Goal: Task Accomplishment & Management: Use online tool/utility

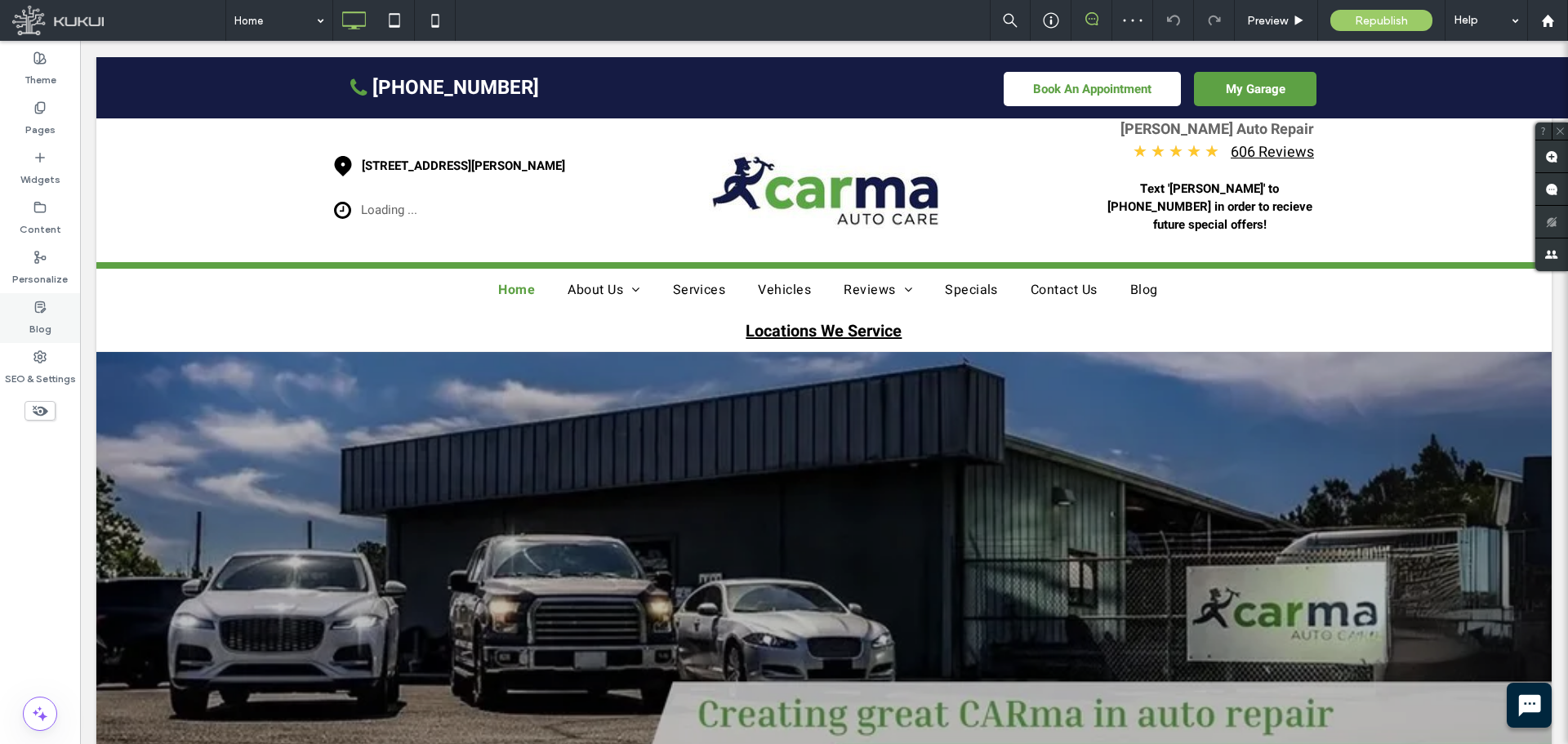
click at [41, 308] on icon at bounding box center [39, 307] width 13 height 13
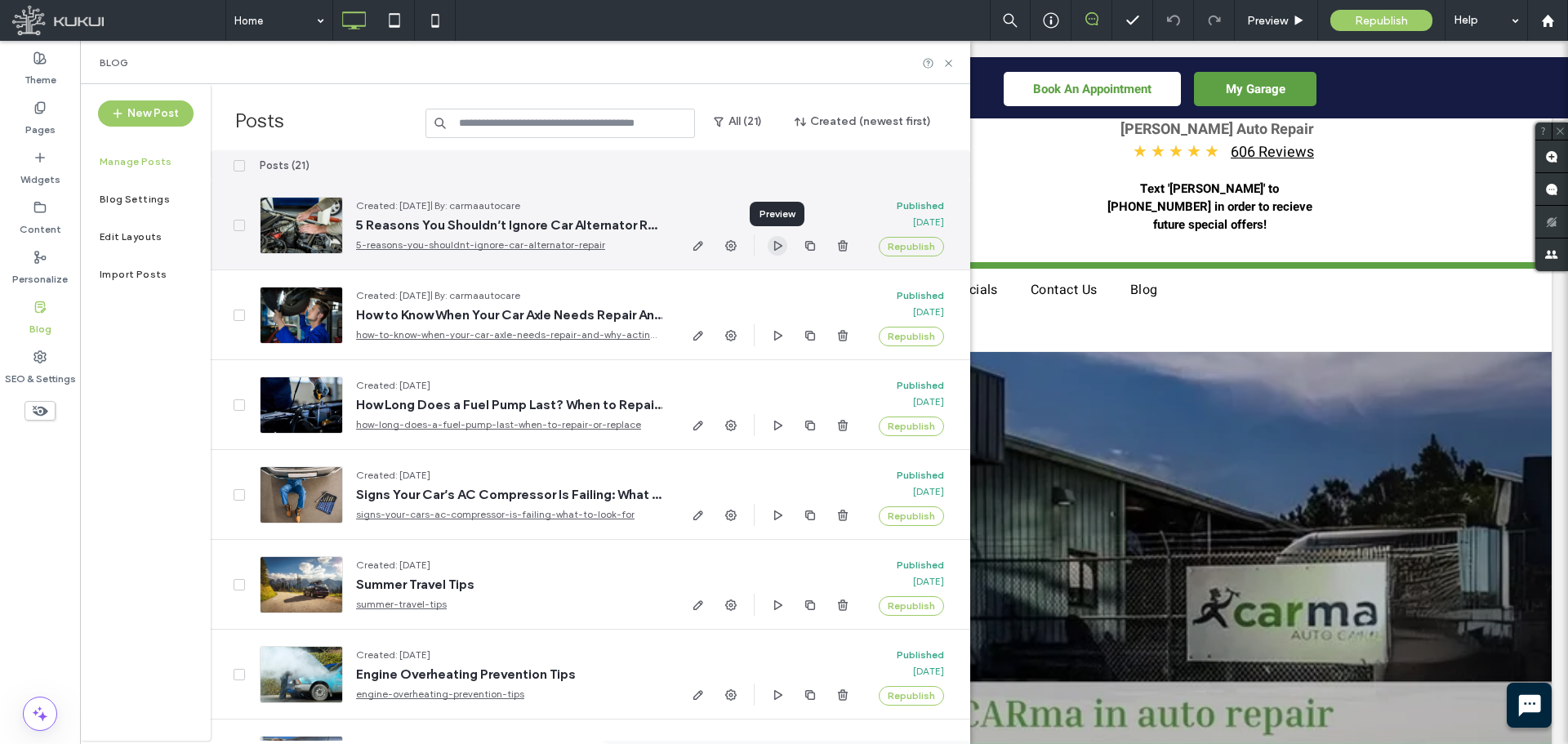
click at [776, 243] on icon "button" at bounding box center [777, 246] width 13 height 13
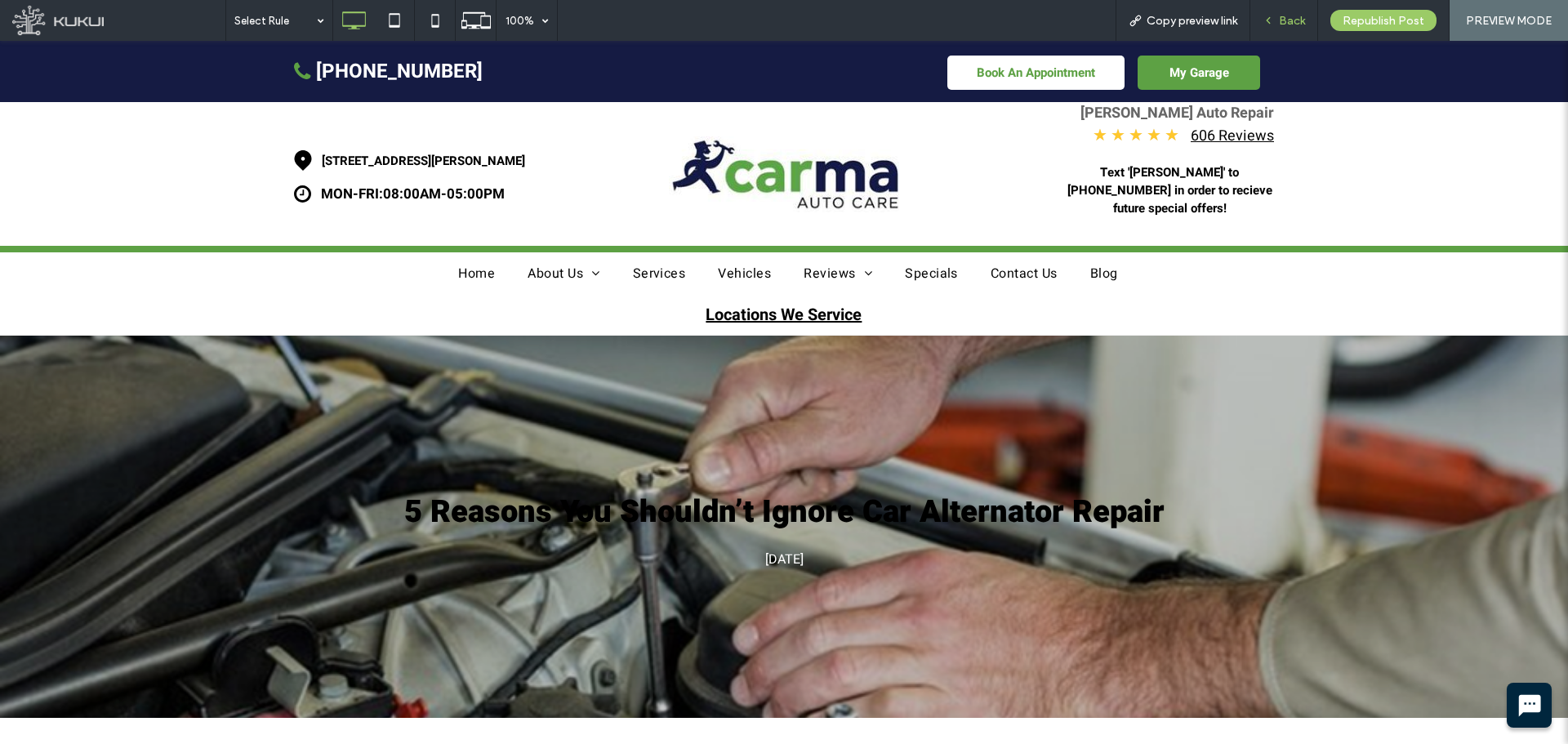
click at [1270, 18] on icon at bounding box center [1268, 20] width 11 height 11
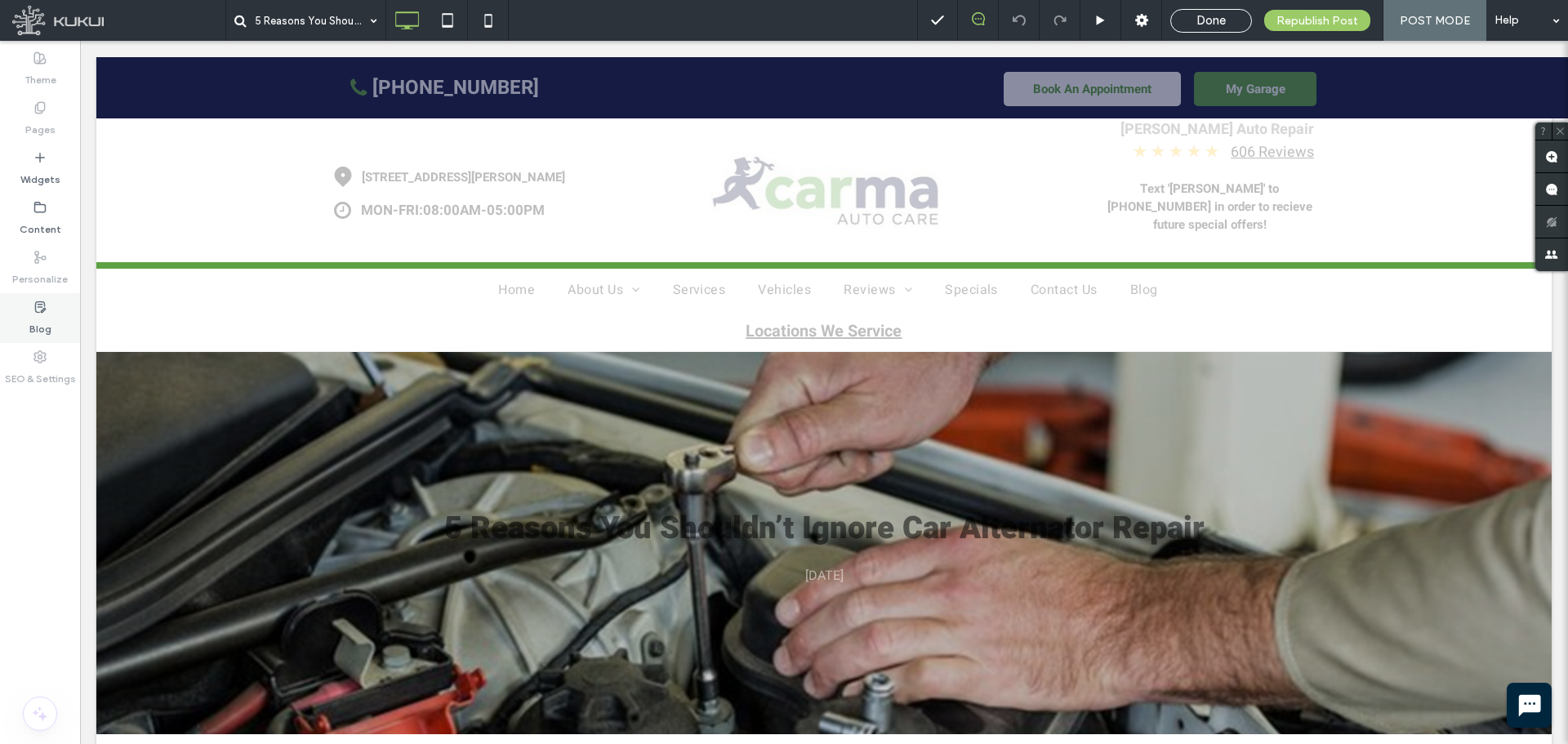
click at [33, 315] on label "Blog" at bounding box center [40, 325] width 22 height 23
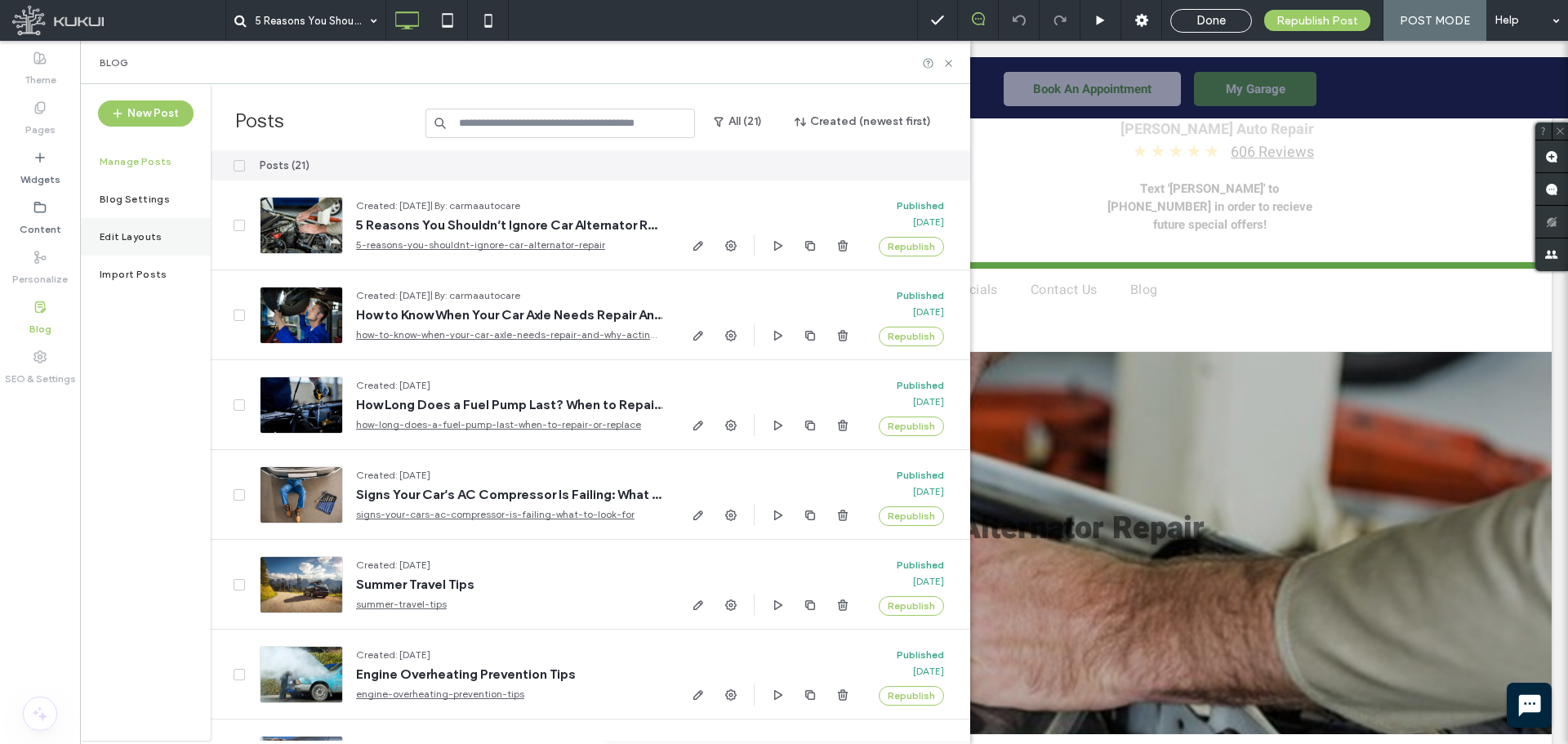
click at [143, 230] on div "Edit Layouts" at bounding box center [145, 237] width 131 height 38
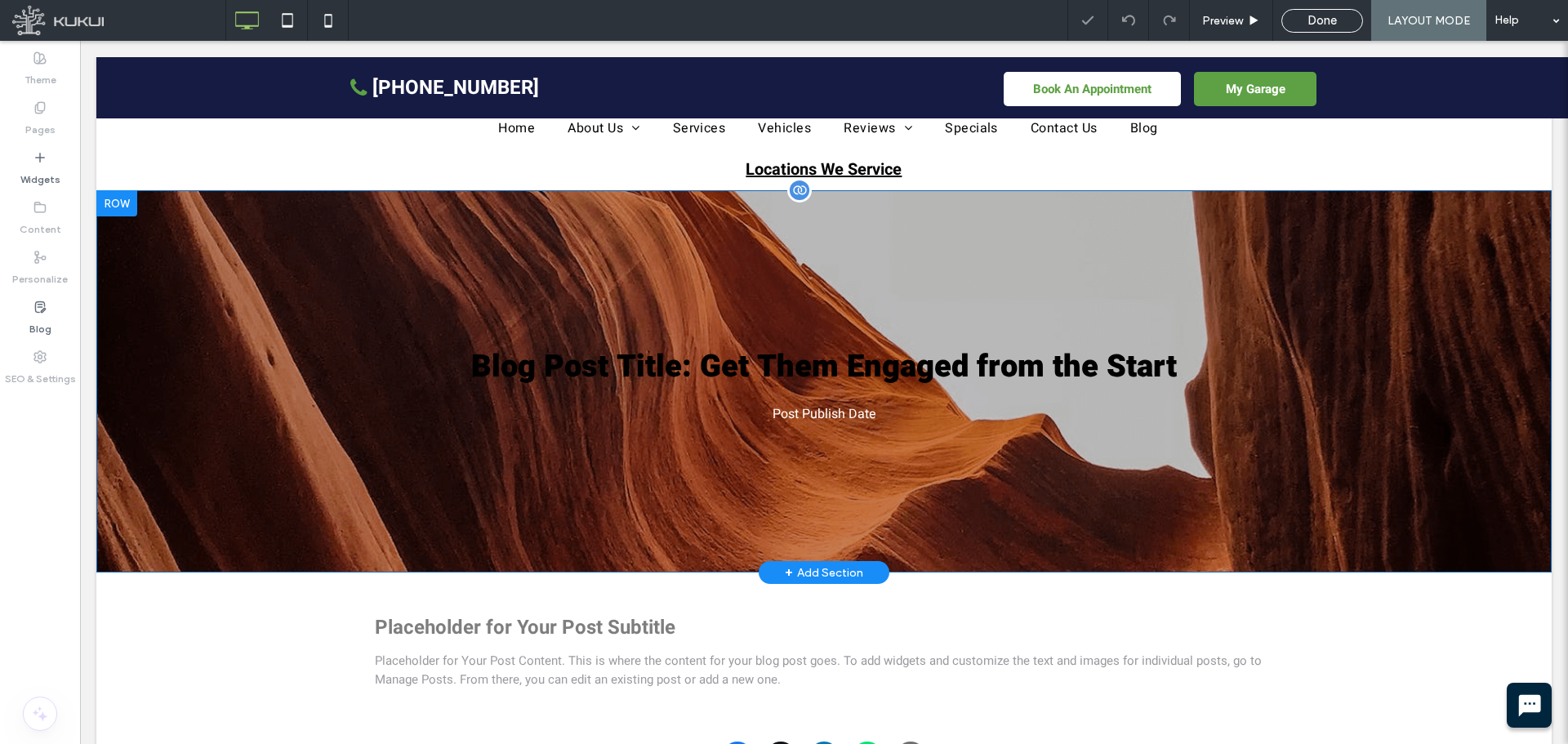
scroll to position [163, 0]
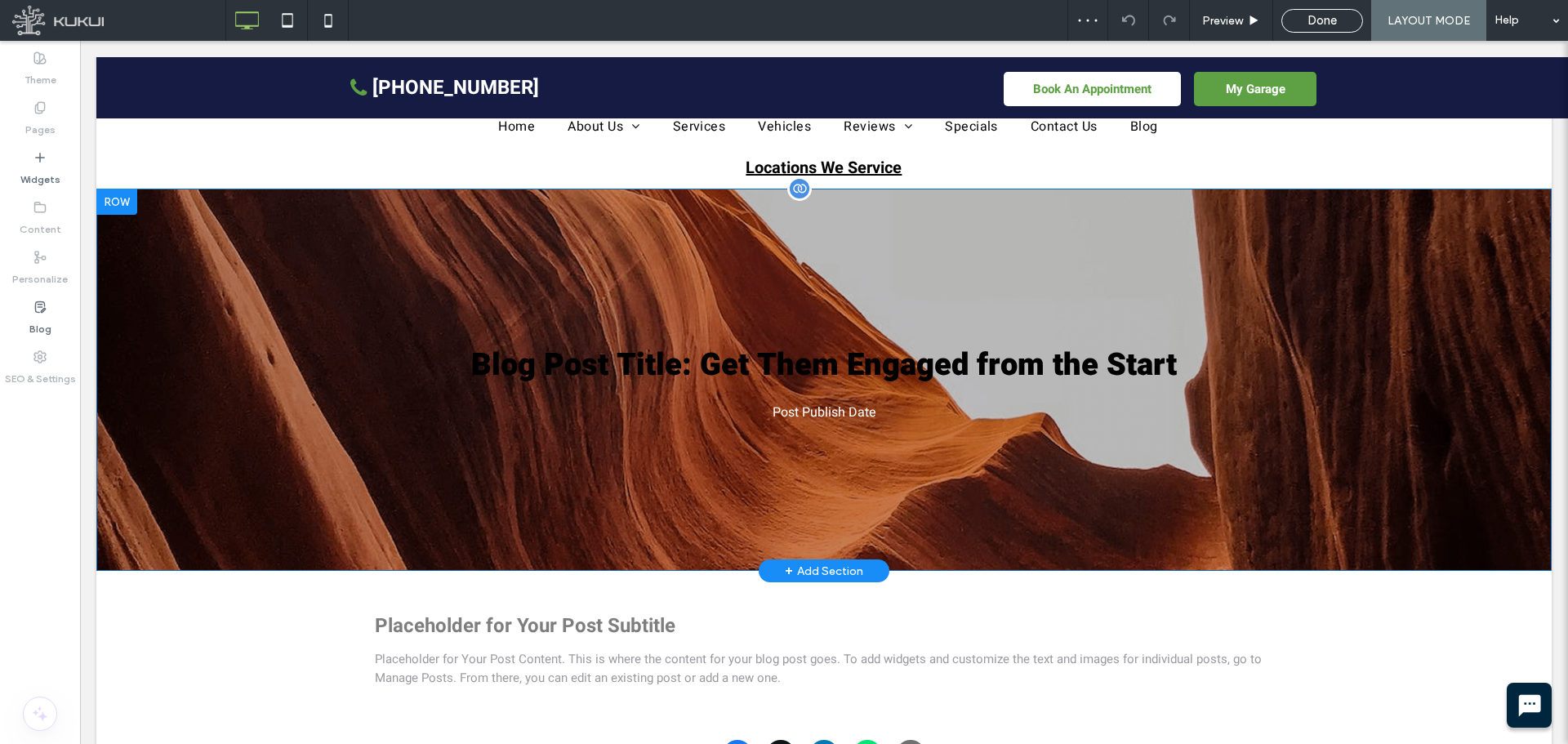
click at [119, 189] on div at bounding box center [117, 202] width 41 height 26
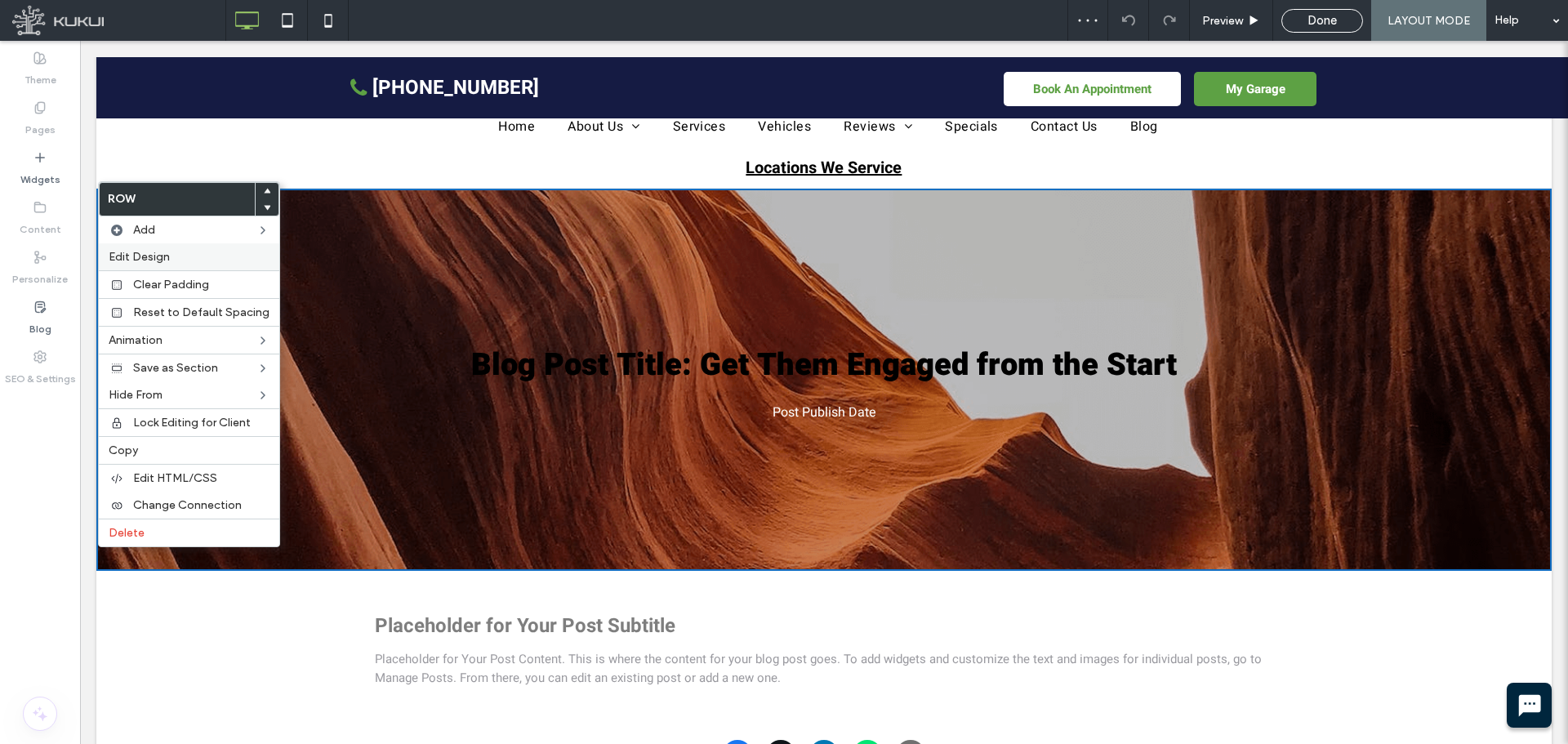
click at [143, 252] on span "Edit Design" at bounding box center [140, 257] width 61 height 14
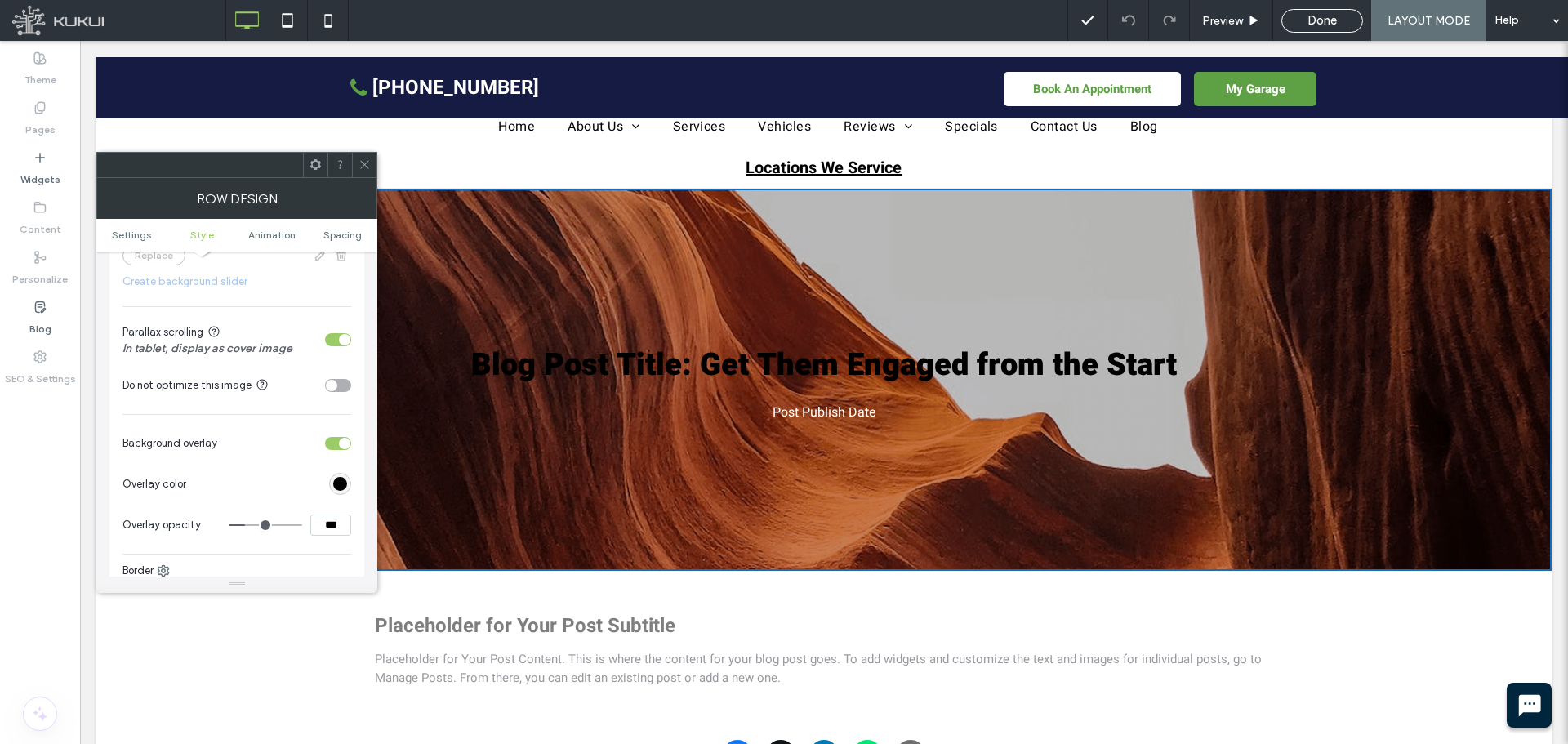
scroll to position [572, 0]
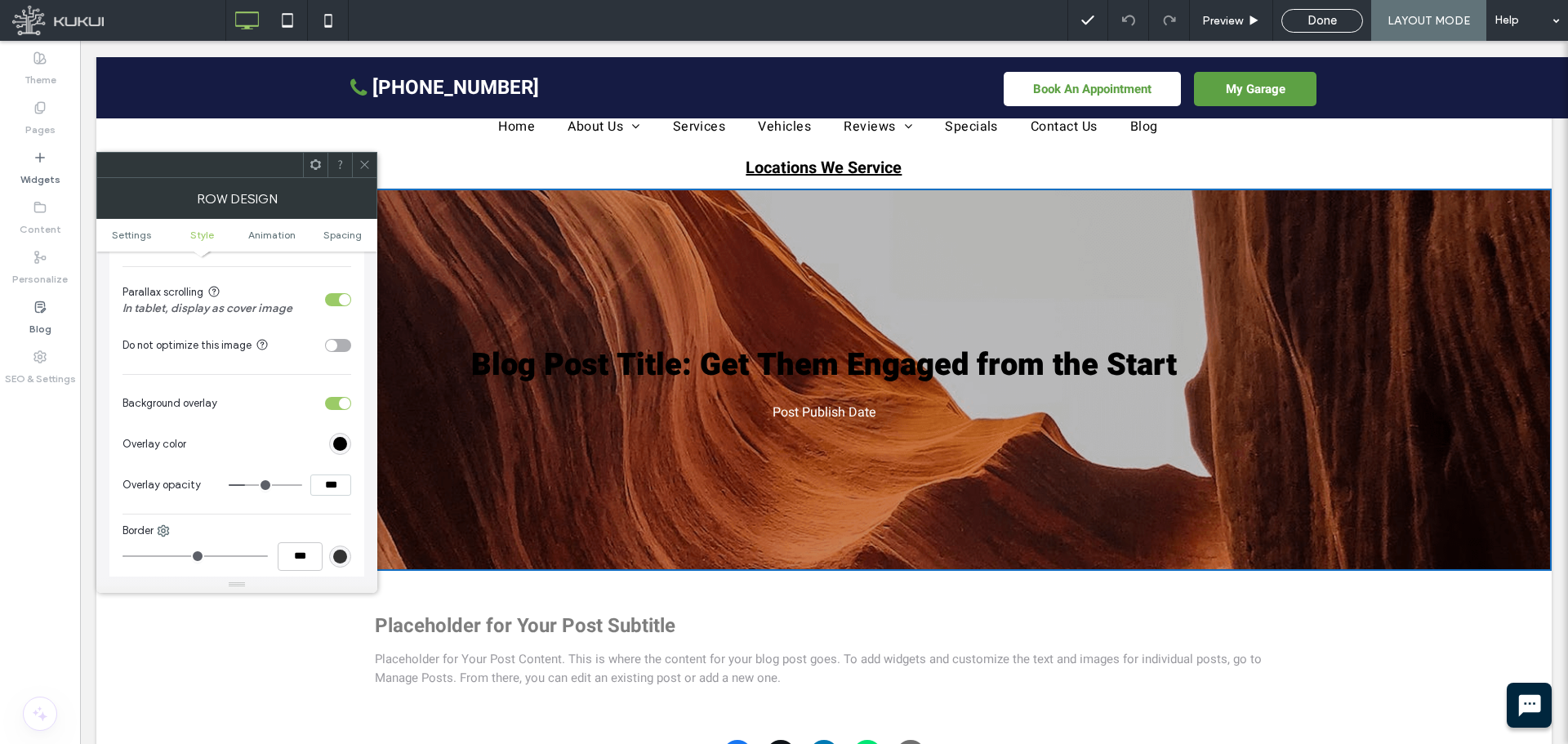
drag, startPoint x: 331, startPoint y: 484, endPoint x: 311, endPoint y: 480, distance: 20.4
click at [311, 480] on input "***" at bounding box center [331, 485] width 41 height 21
type input "***"
type input "**"
drag, startPoint x: 332, startPoint y: 485, endPoint x: 300, endPoint y: 486, distance: 32.0
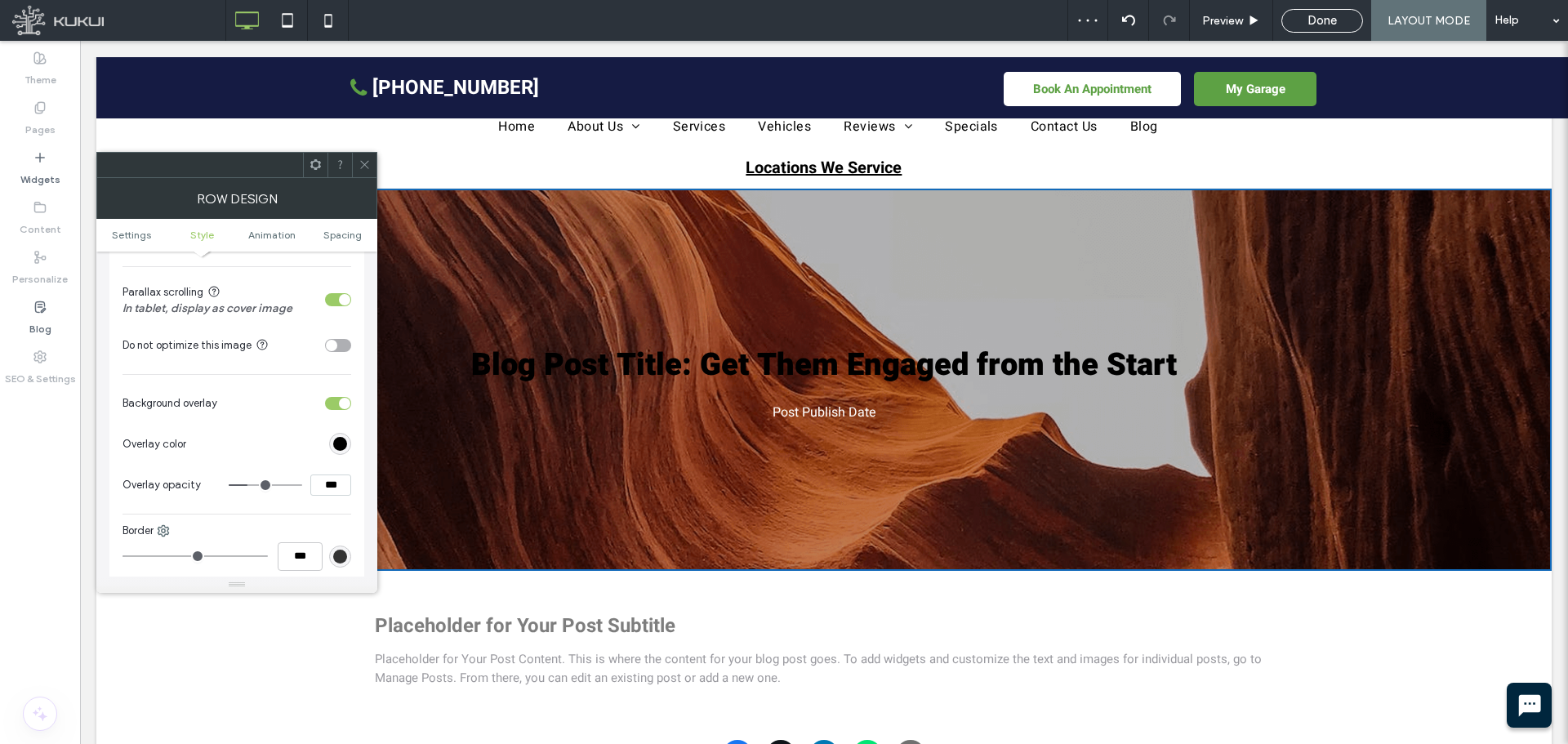
click at [300, 486] on div "***" at bounding box center [290, 485] width 123 height 21
type input "***"
type input "**"
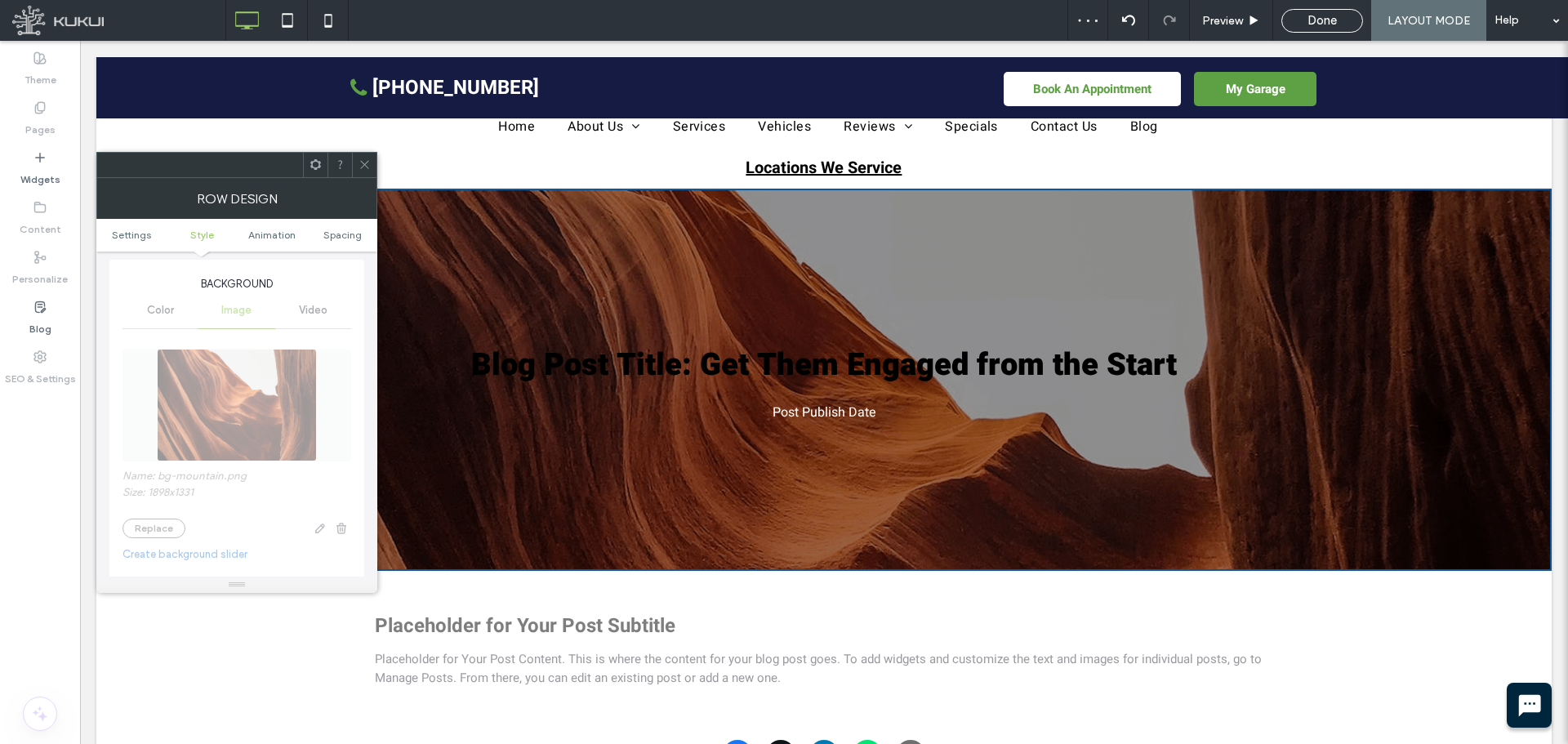
scroll to position [245, 0]
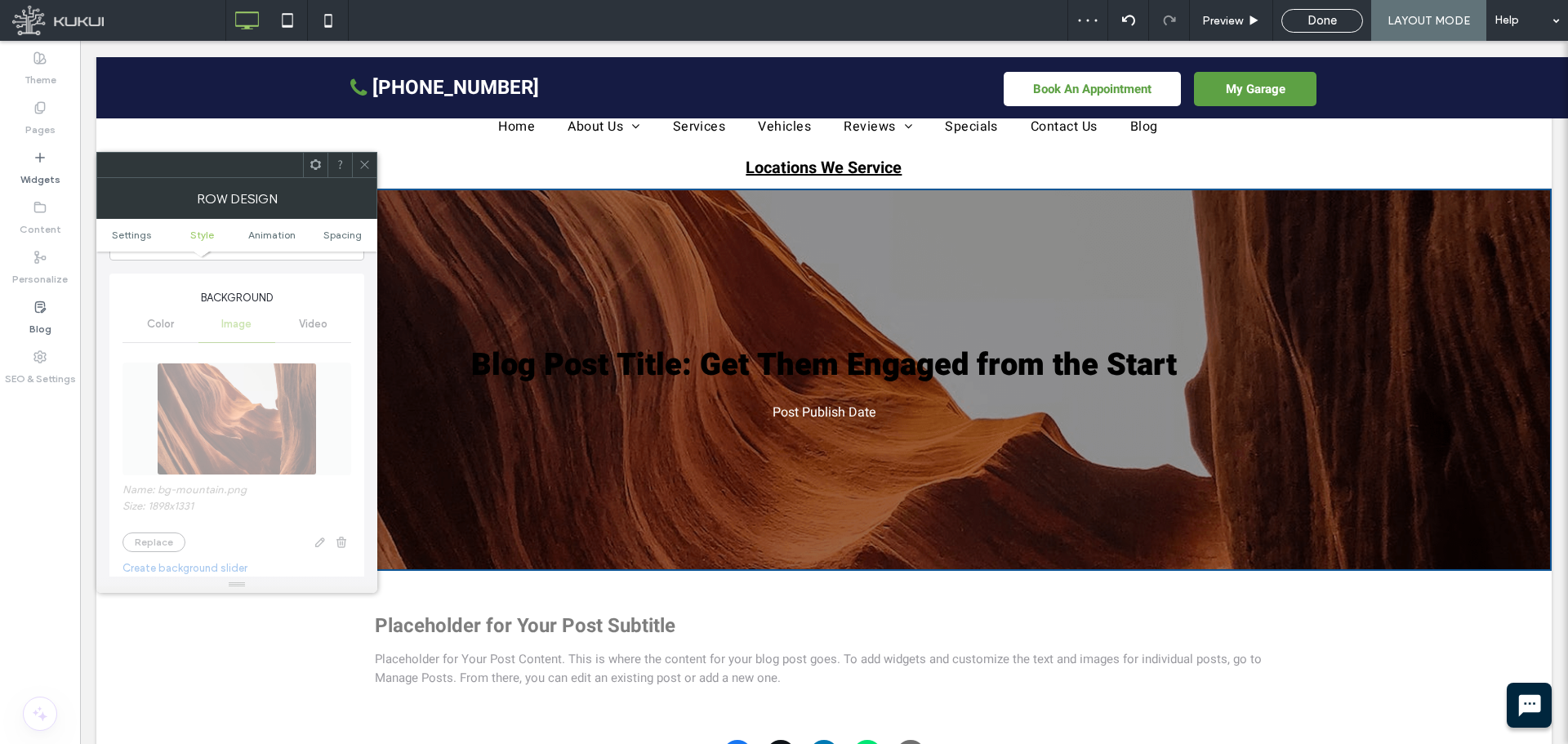
click at [369, 168] on icon at bounding box center [365, 165] width 12 height 12
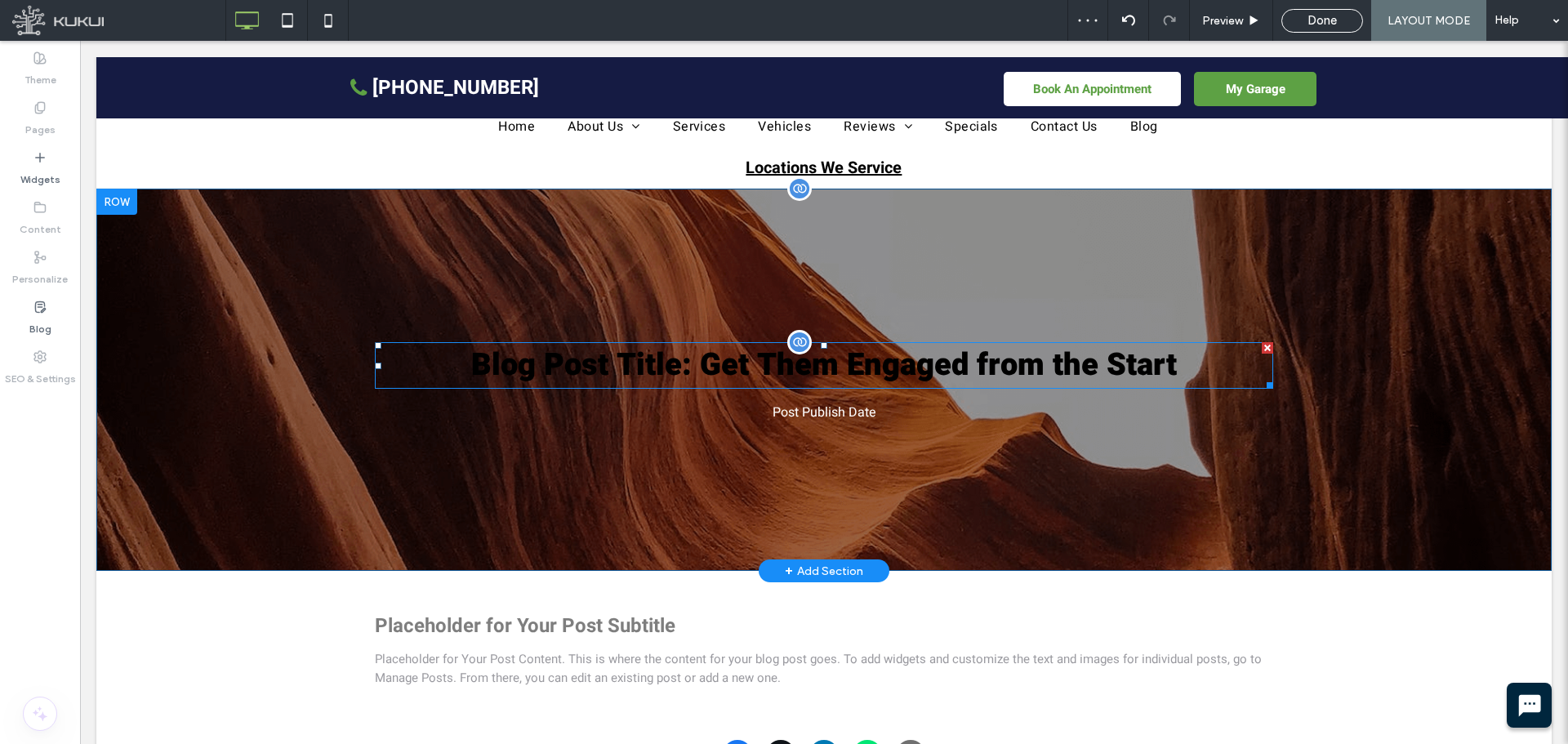
click at [770, 358] on span "Blog Post Title: Get Them Engaged from the Start" at bounding box center [824, 365] width 705 height 46
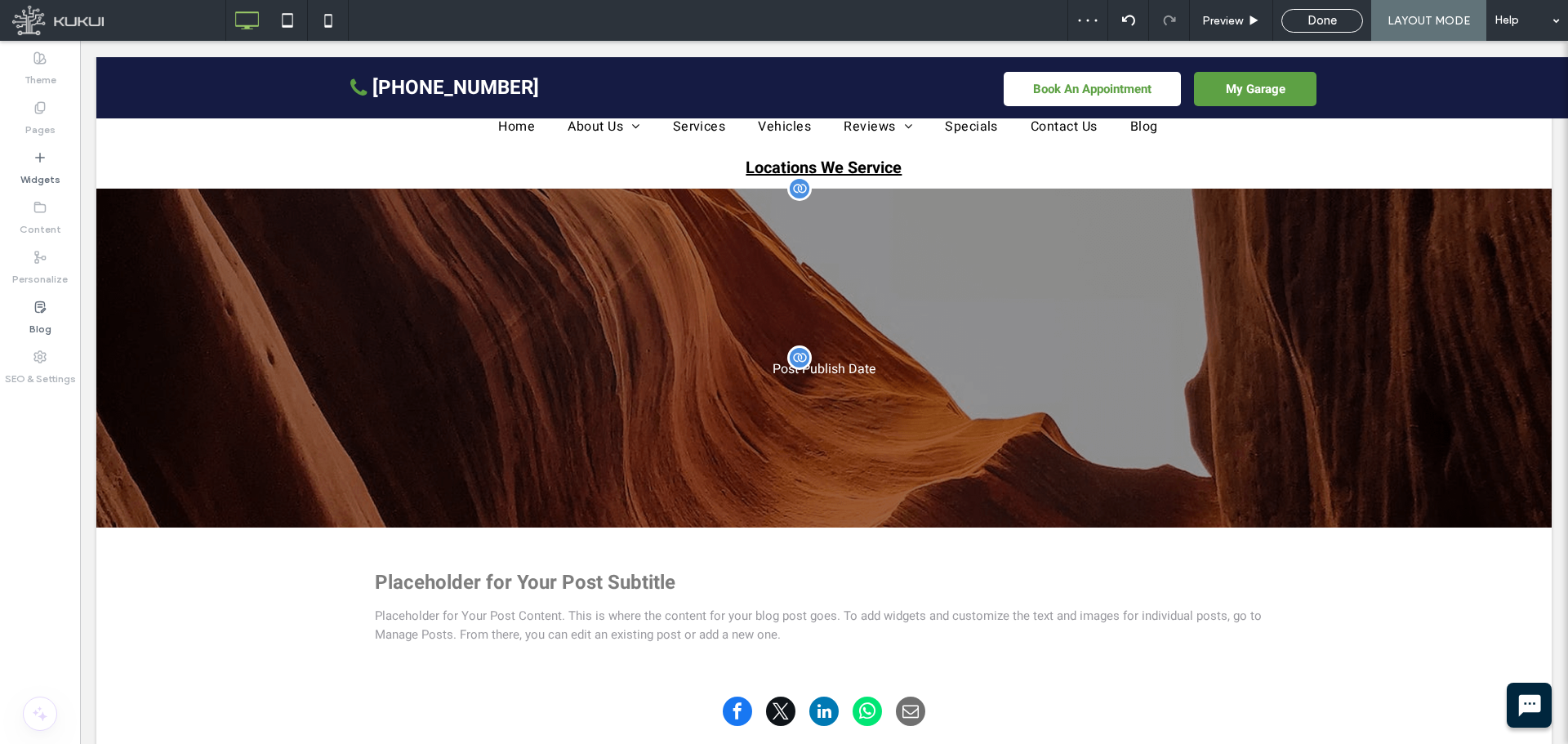
type input "*****"
type input "**"
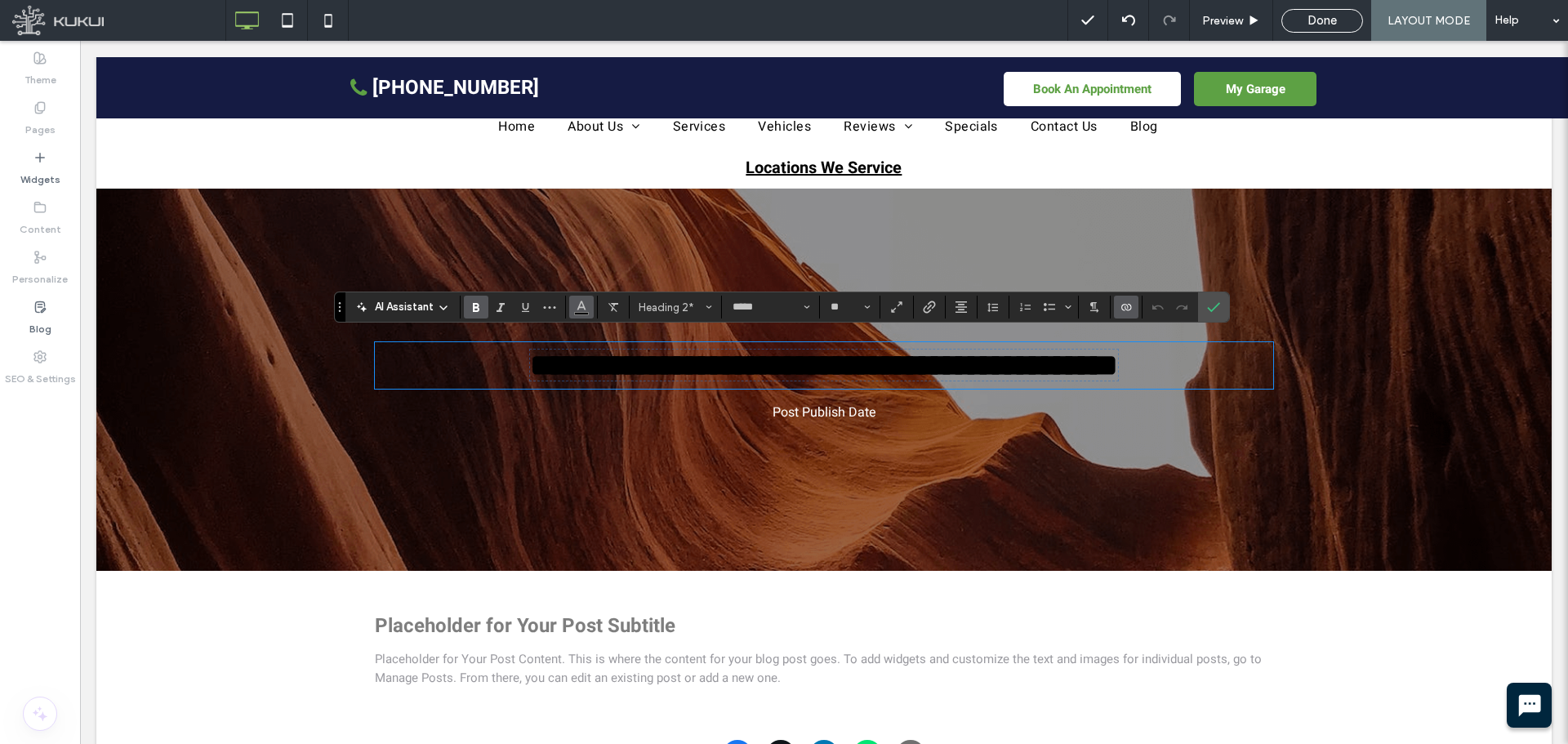
click at [586, 303] on icon "Color" at bounding box center [581, 305] width 13 height 13
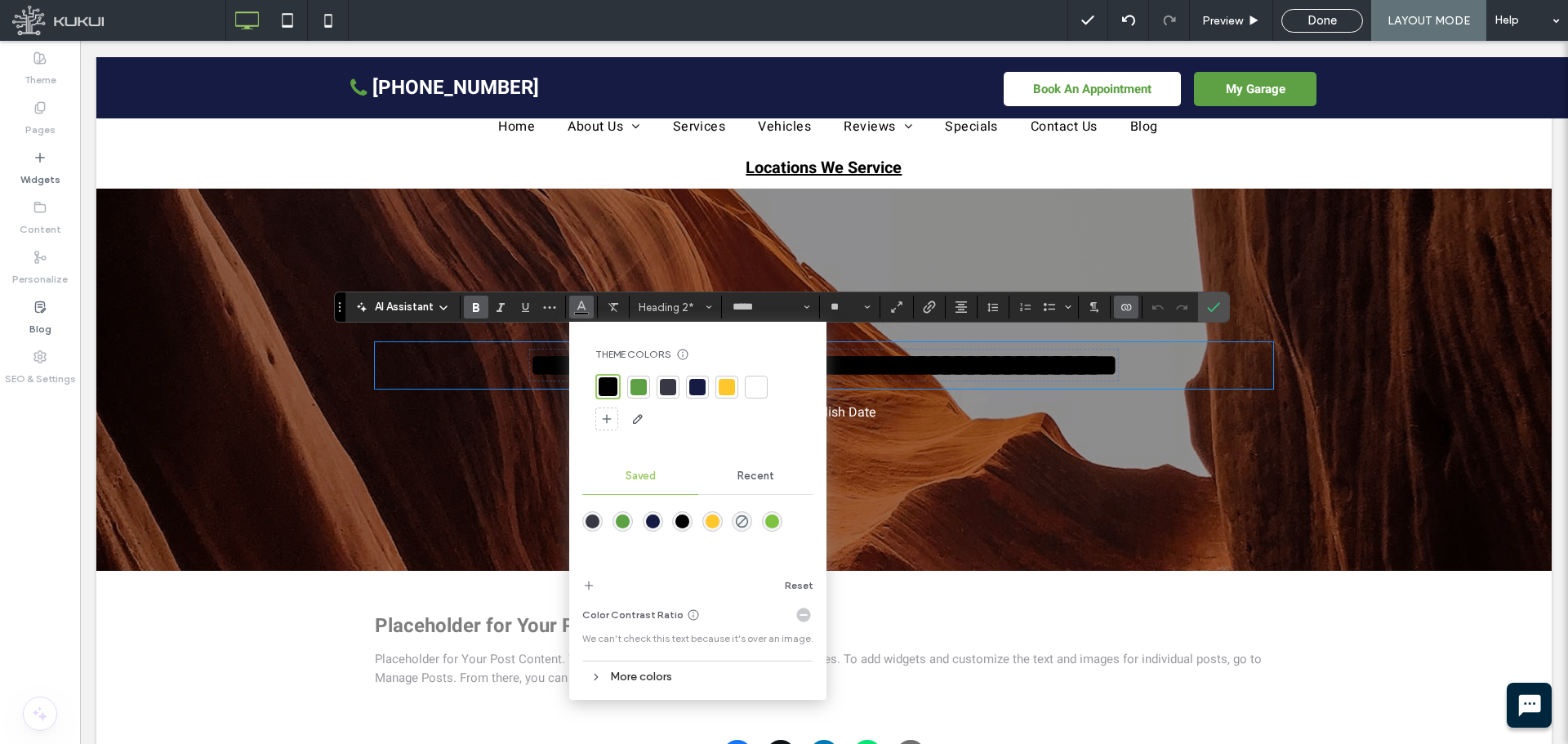
click at [752, 382] on div at bounding box center [756, 387] width 17 height 17
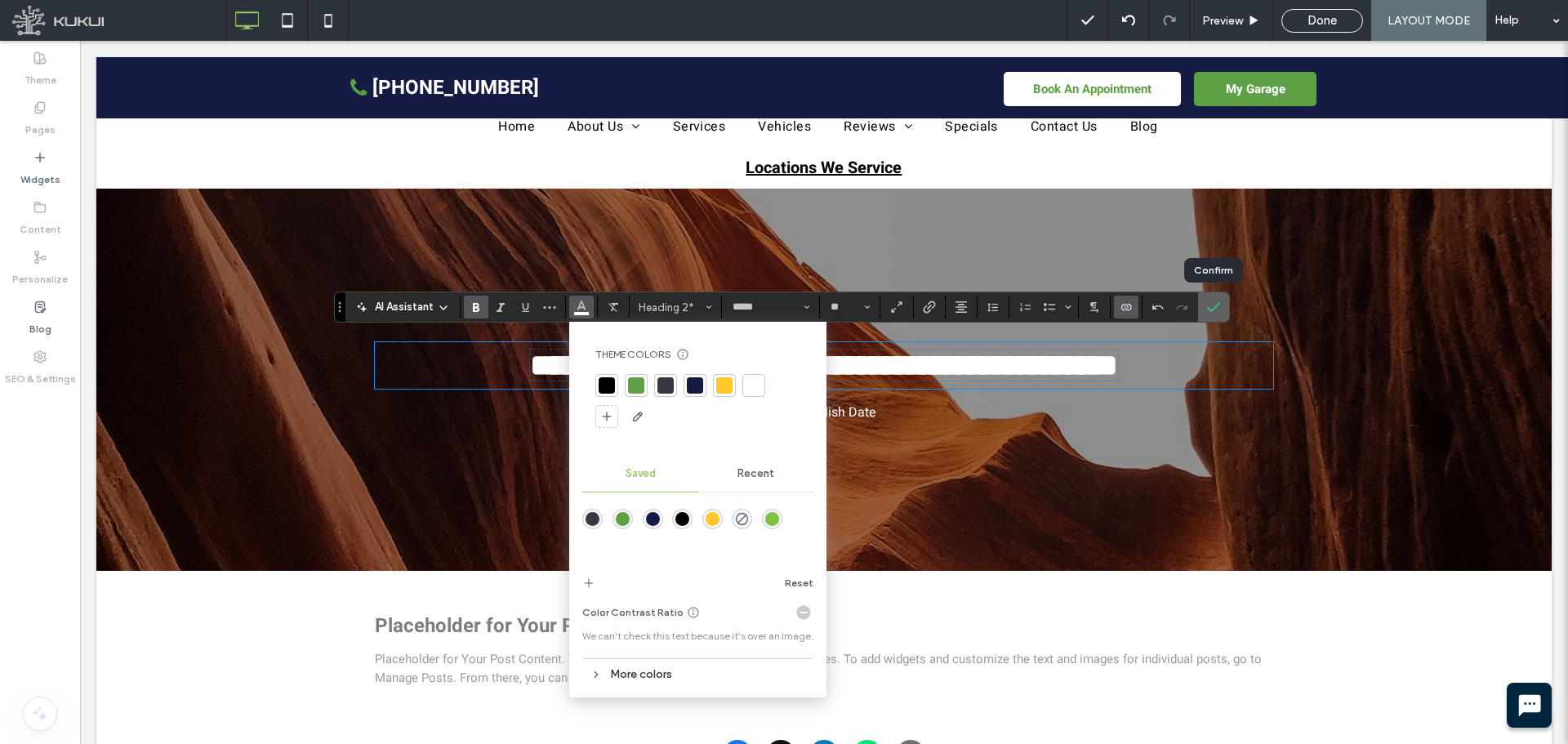
click at [1216, 306] on use "Confirm" at bounding box center [1214, 306] width 13 height 10
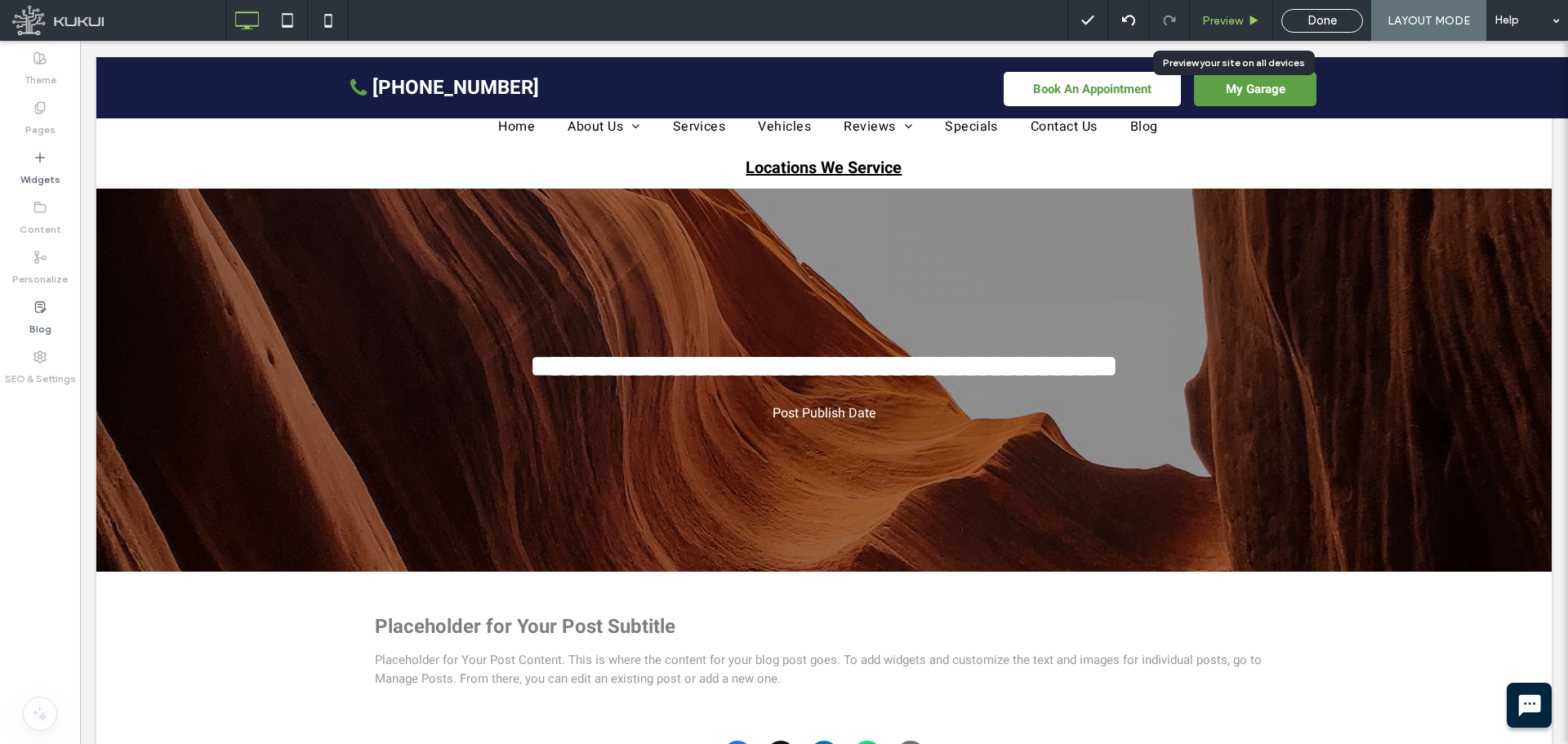
click at [1223, 19] on span "Preview" at bounding box center [1222, 21] width 41 height 14
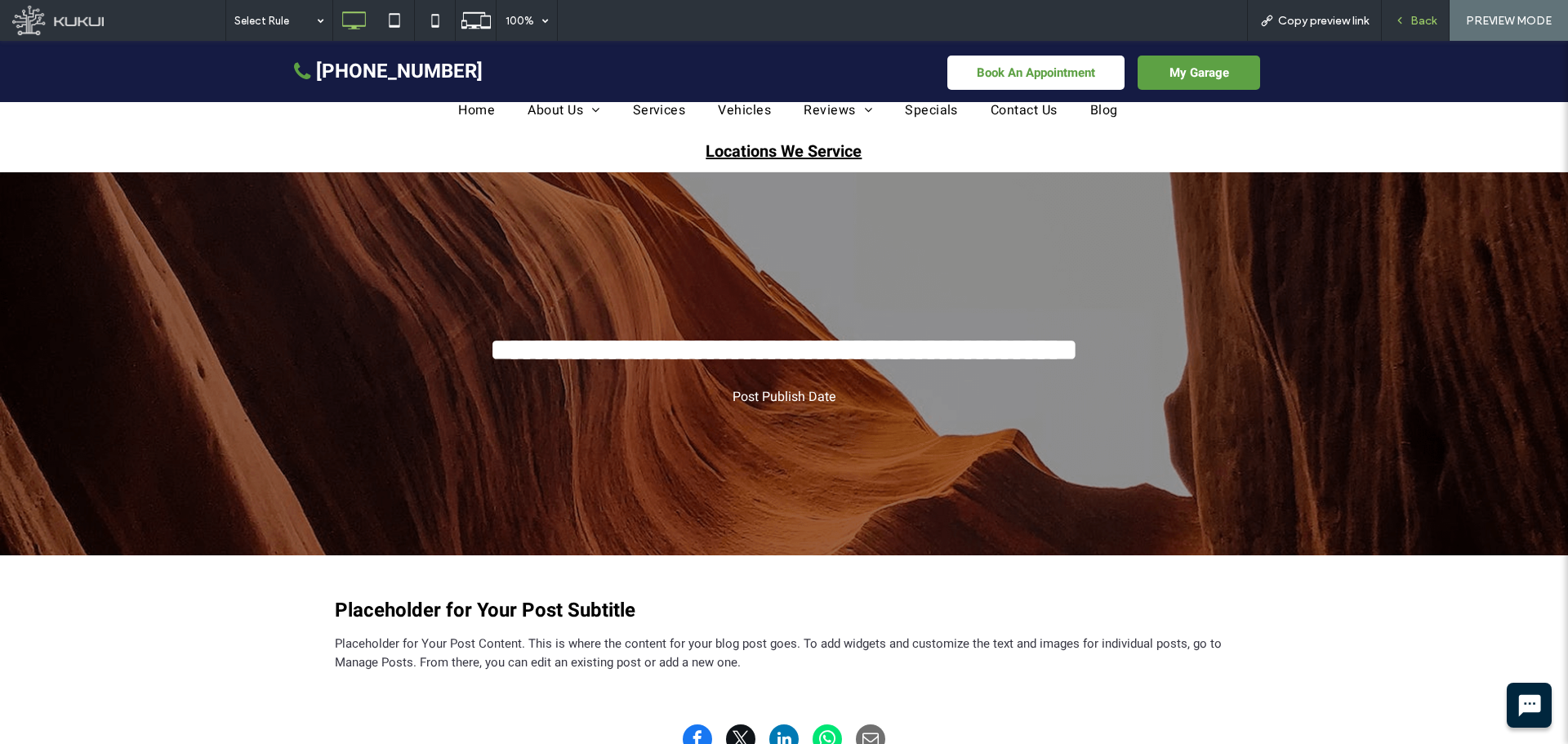
click at [1423, 15] on span "Back" at bounding box center [1424, 21] width 26 height 14
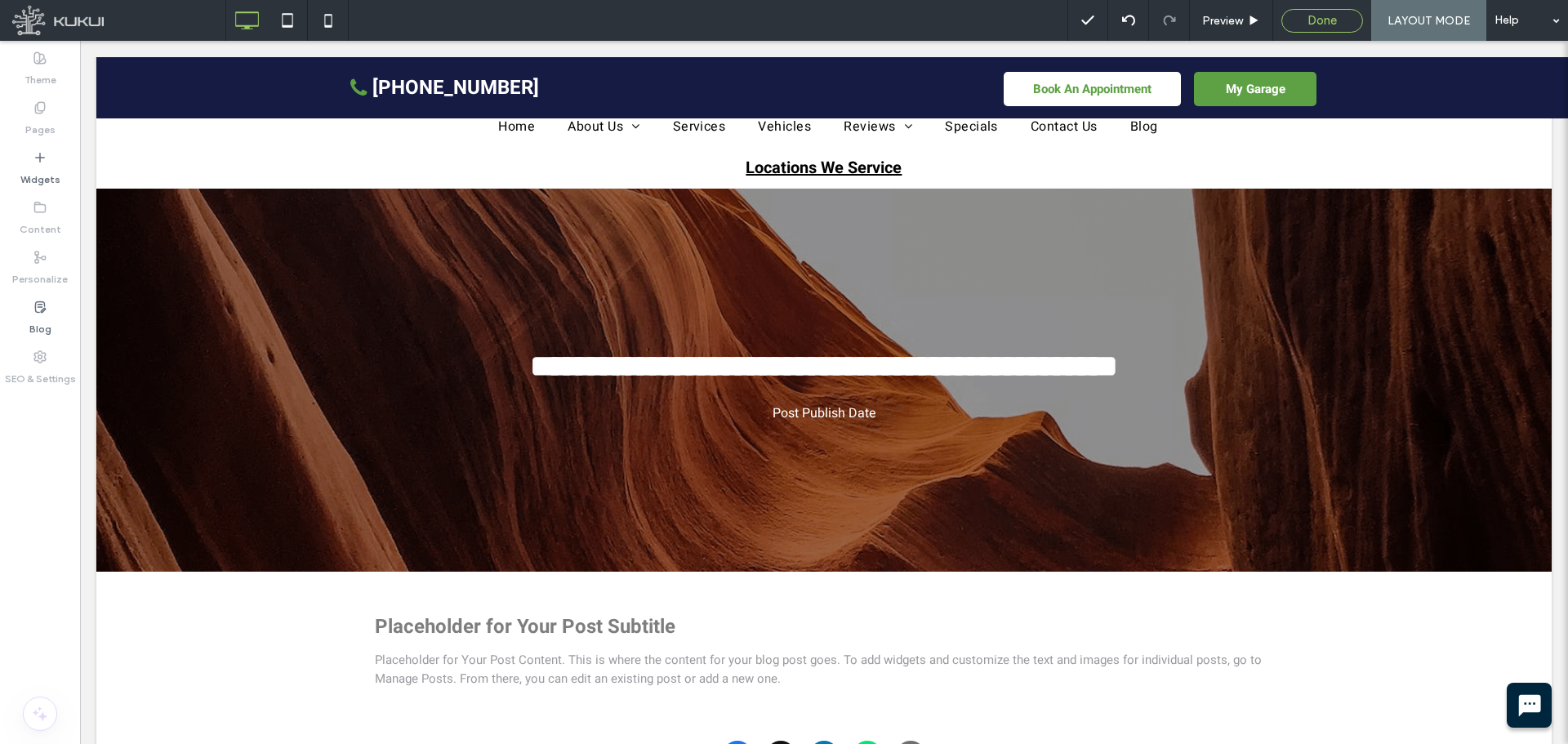
click at [1310, 19] on span "Done" at bounding box center [1322, 20] width 30 height 15
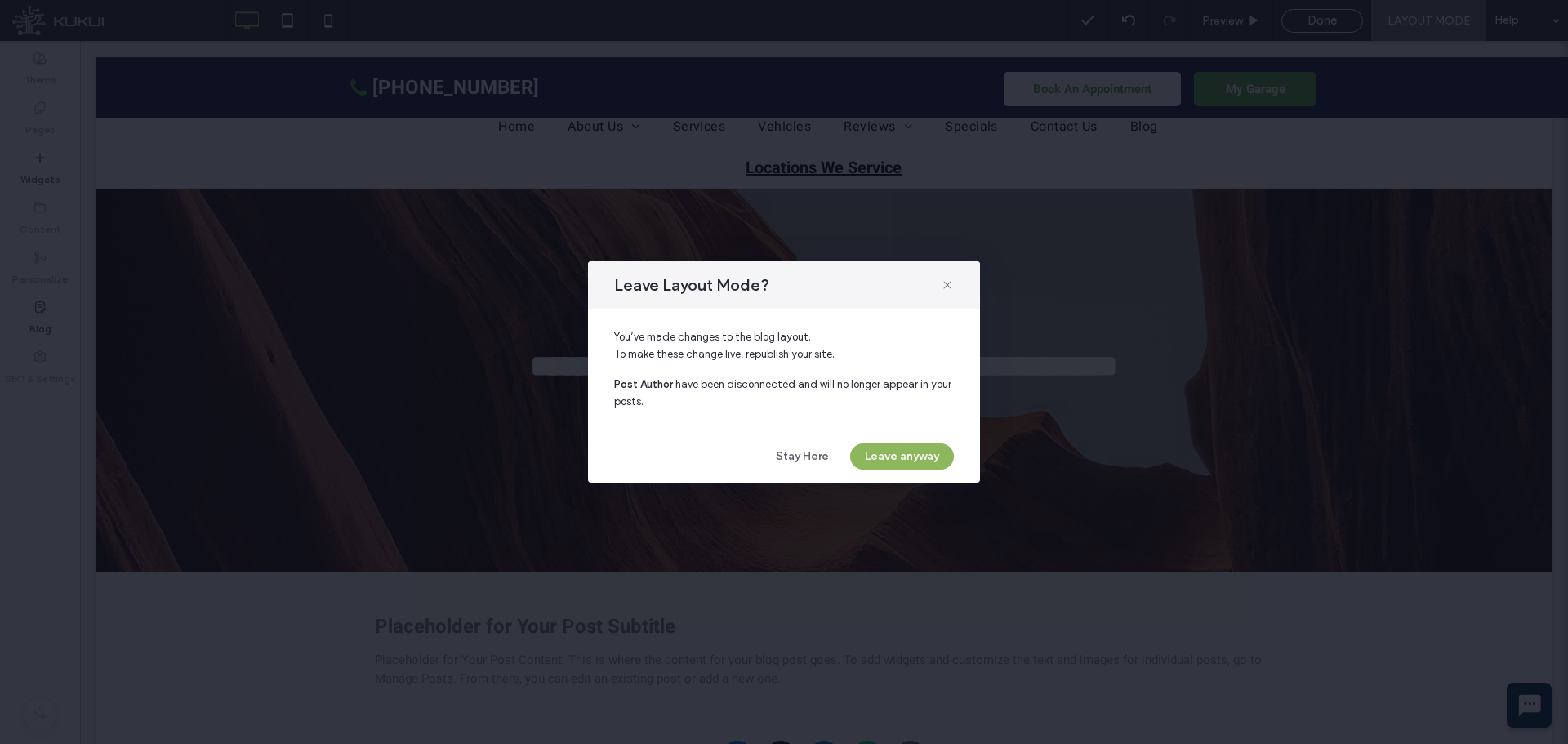
click at [893, 459] on button "Leave anyway" at bounding box center [902, 456] width 104 height 26
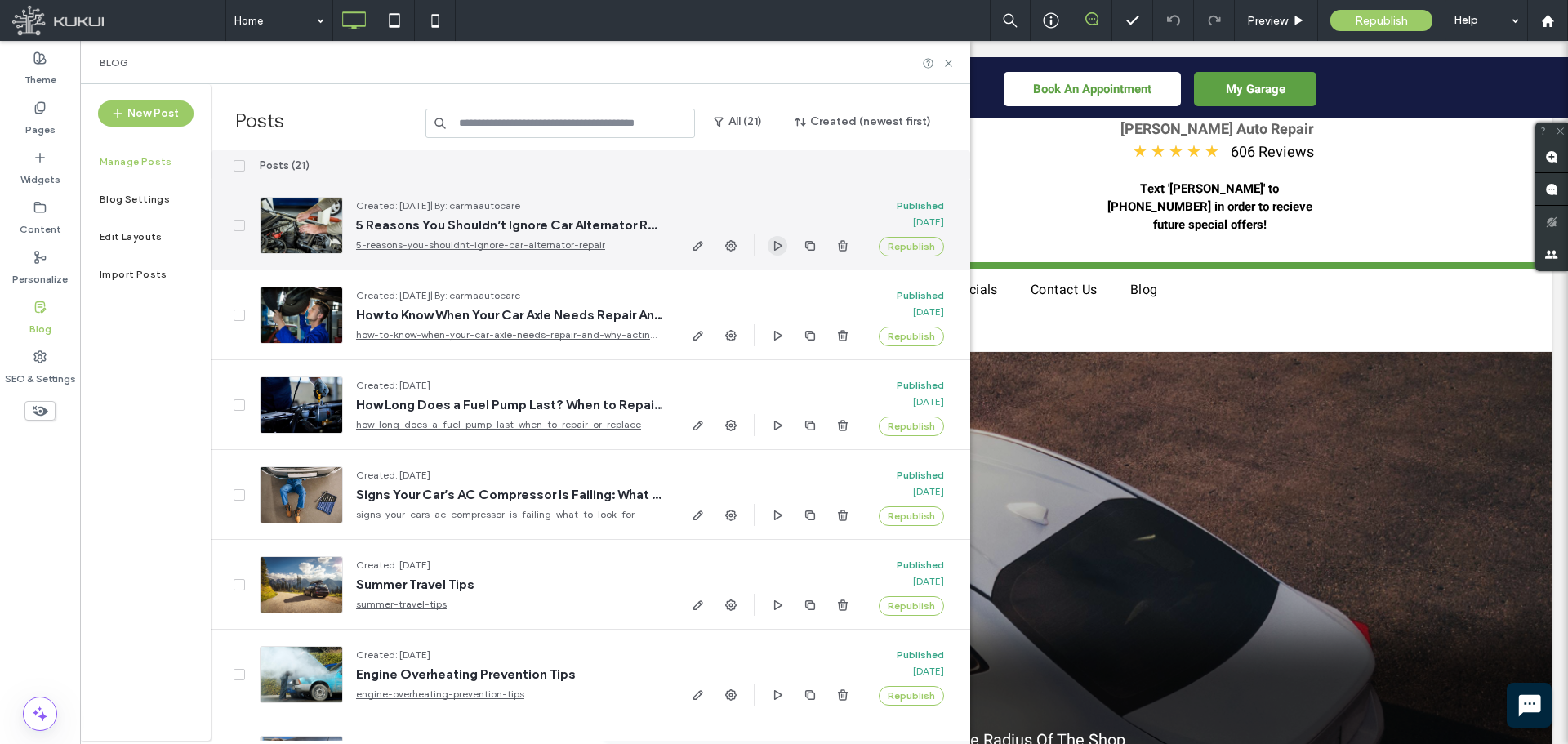
click at [775, 241] on use "button" at bounding box center [778, 245] width 8 height 10
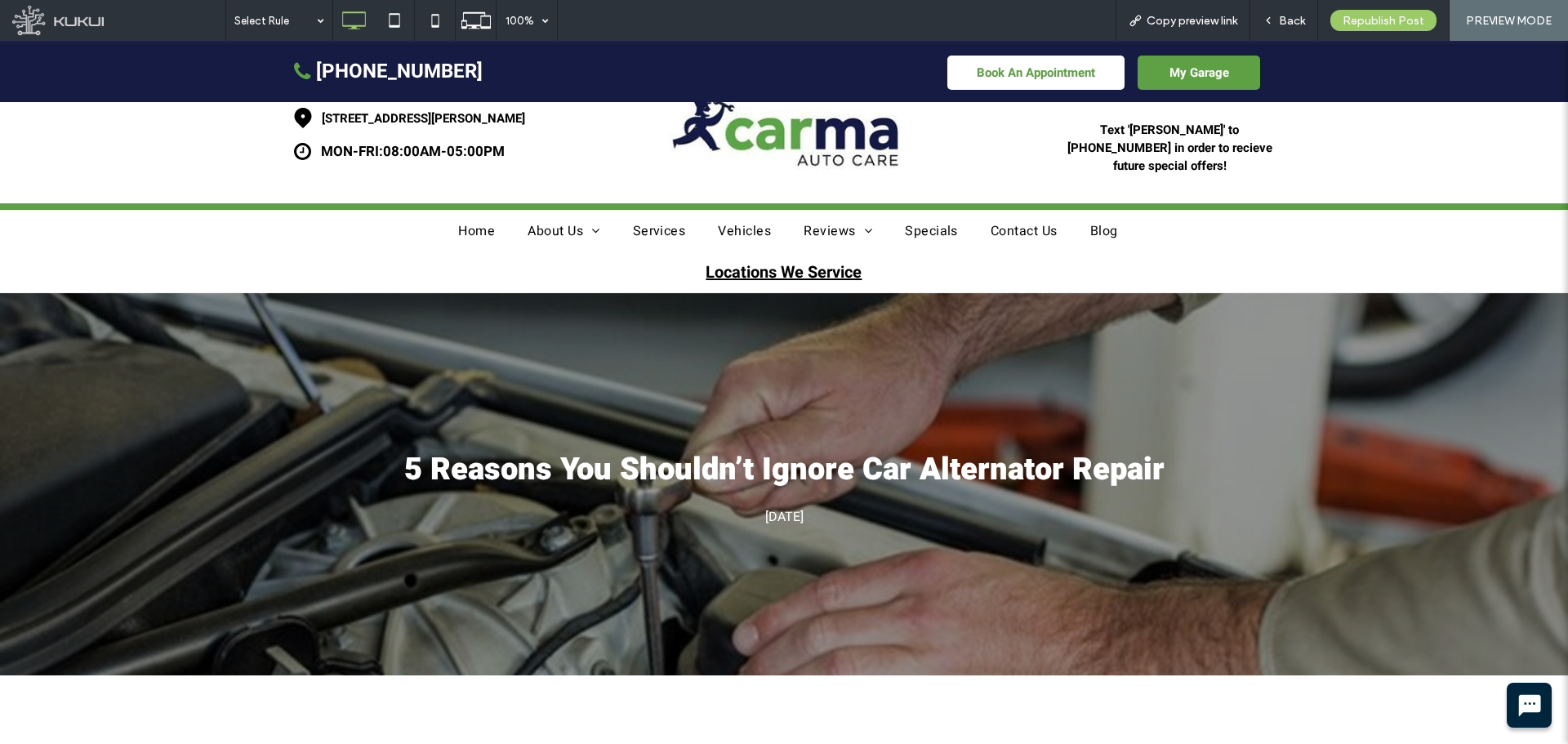
scroll to position [82, 0]
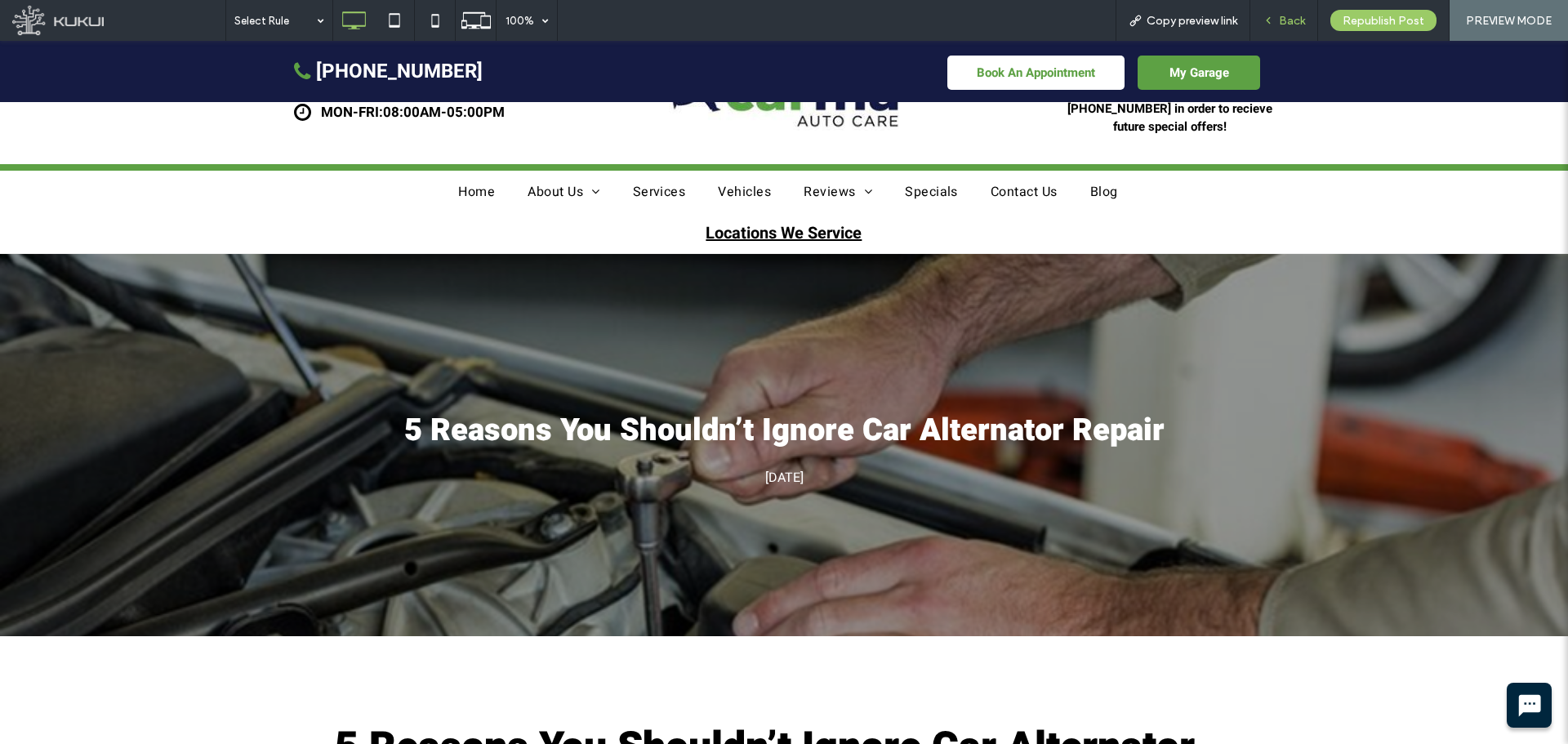
click at [1283, 19] on span "Back" at bounding box center [1292, 21] width 26 height 14
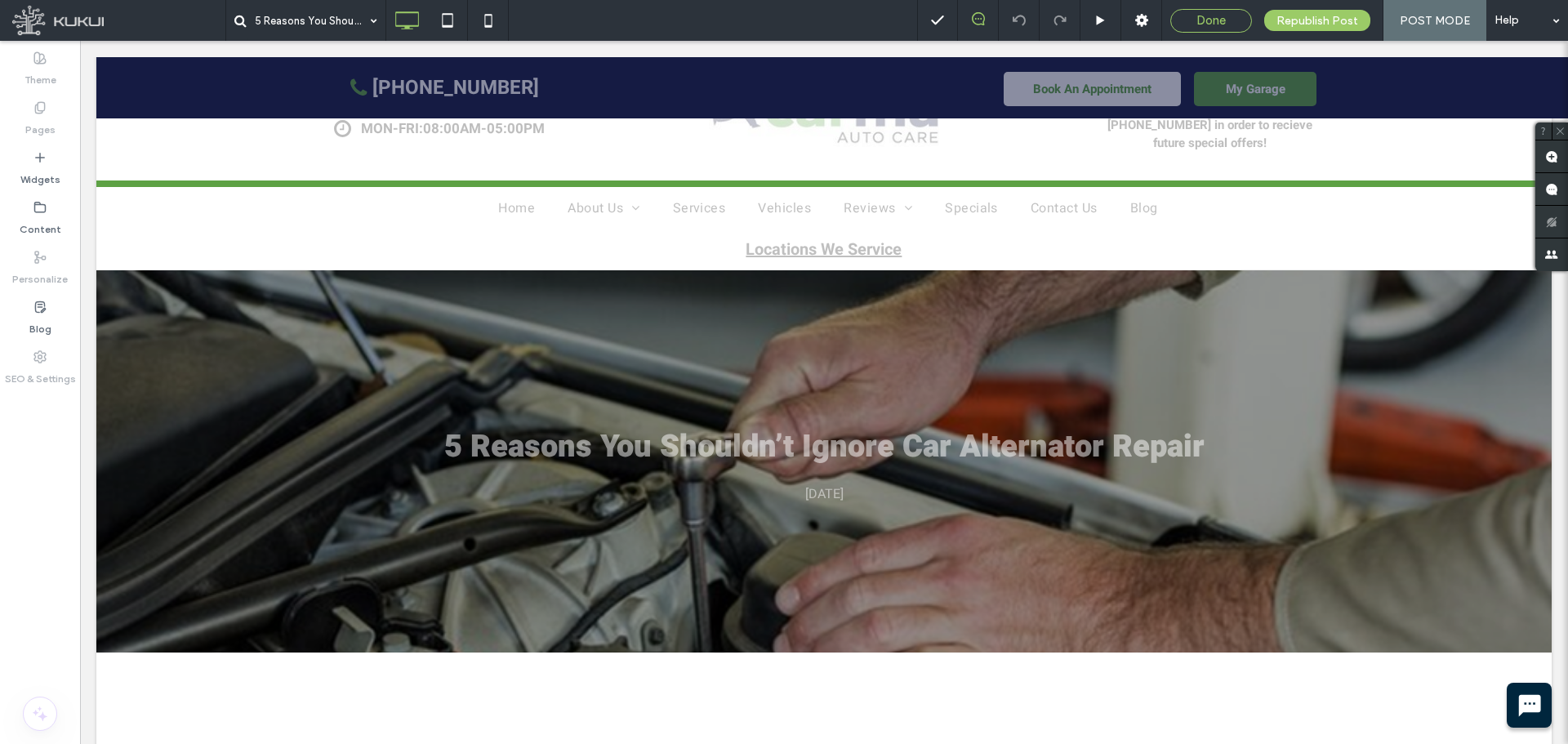
click at [1203, 18] on span "Done" at bounding box center [1212, 20] width 30 height 15
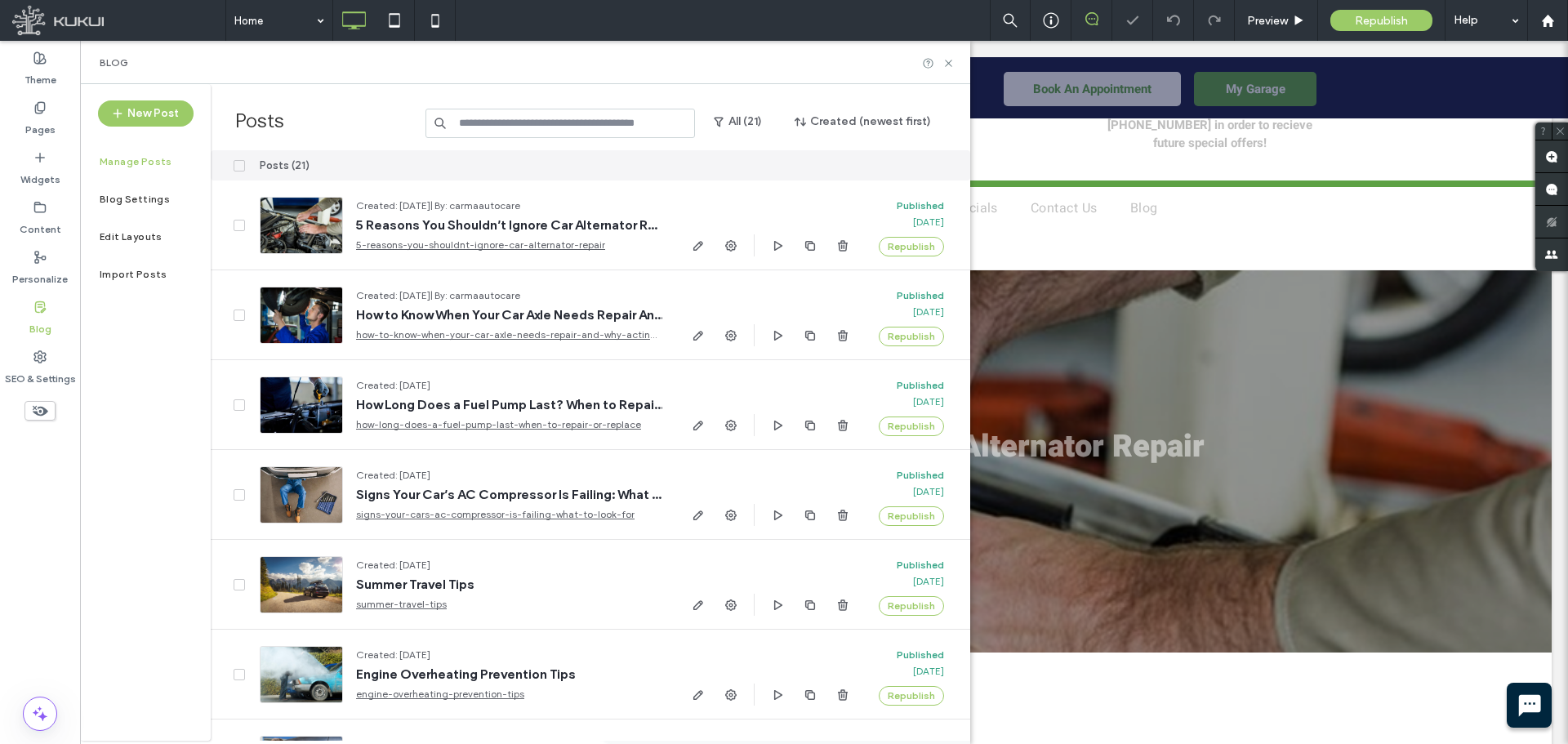
click at [947, 62] on icon at bounding box center [949, 63] width 12 height 12
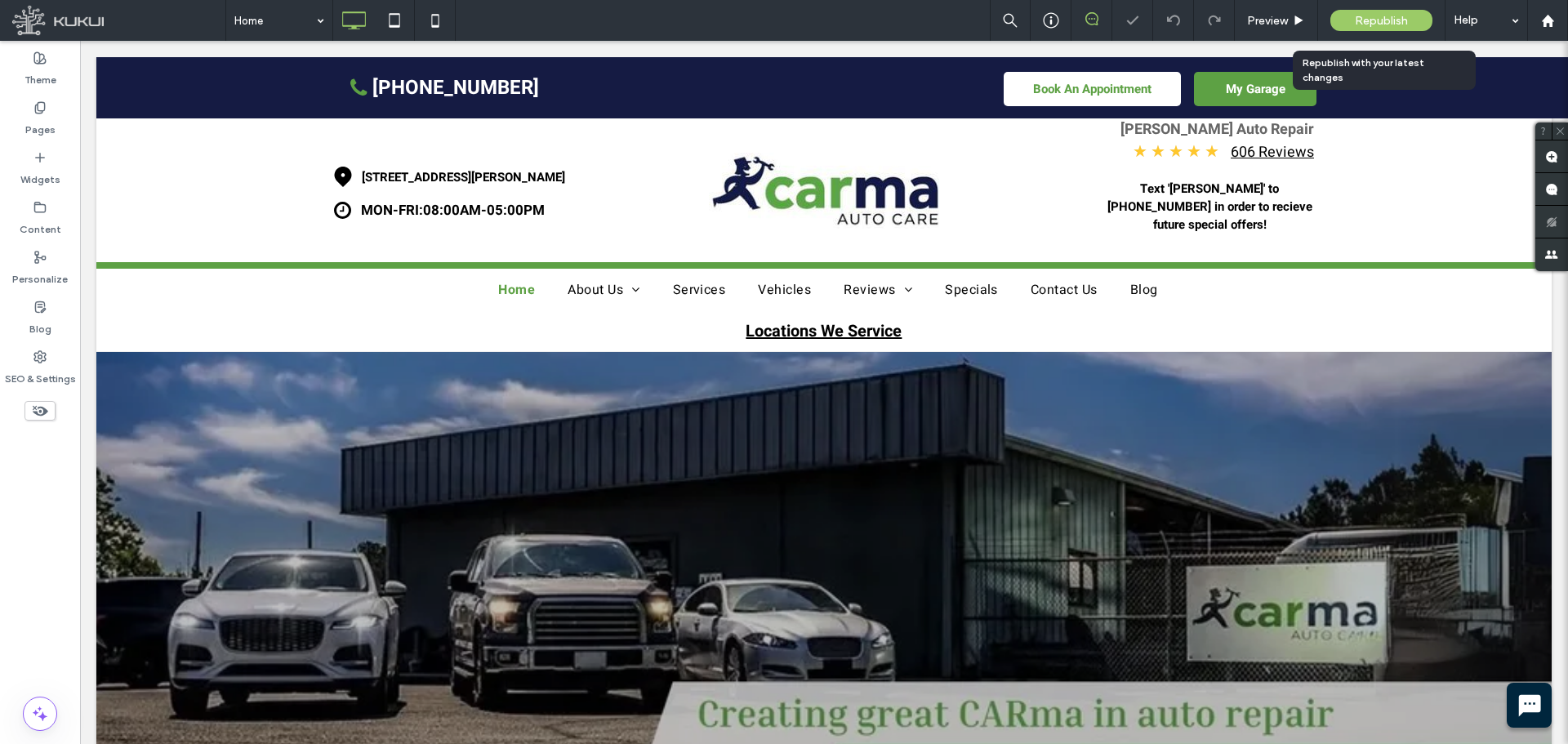
click at [1360, 14] on span "Republish" at bounding box center [1381, 21] width 54 height 14
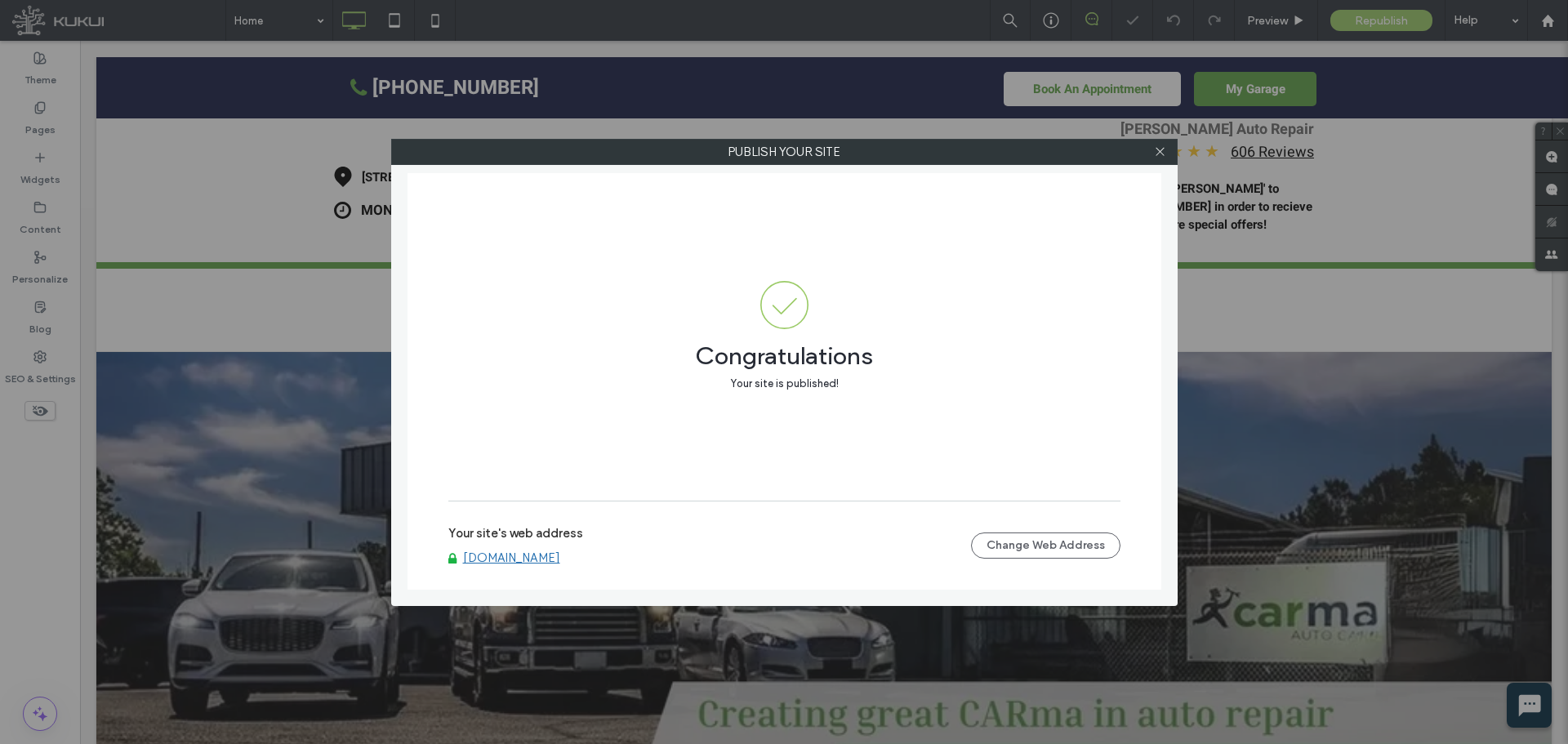
click at [538, 556] on link "[DOMAIN_NAME]" at bounding box center [512, 557] width 97 height 15
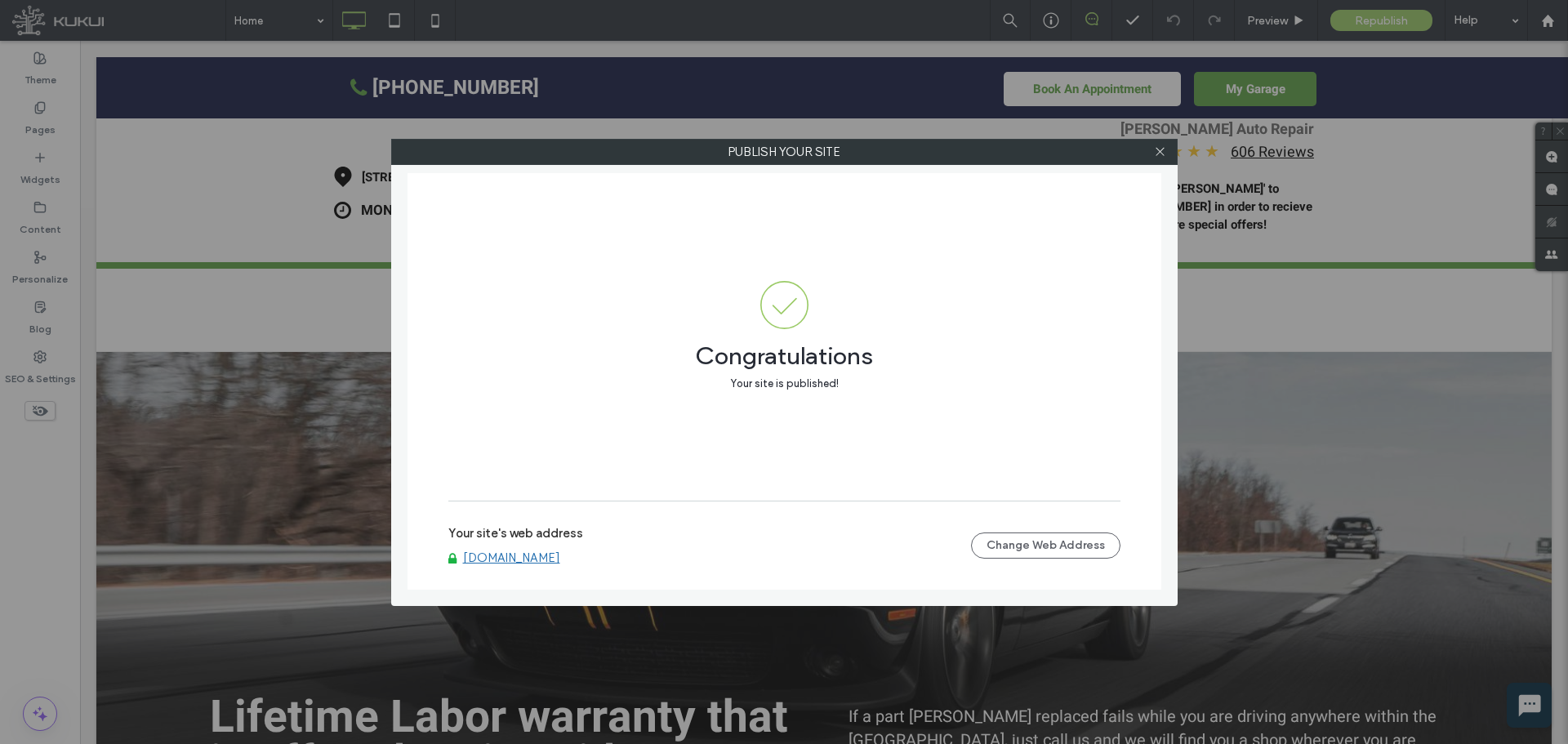
click at [1166, 147] on div at bounding box center [1161, 152] width 25 height 25
click at [1158, 158] on span at bounding box center [1160, 152] width 12 height 25
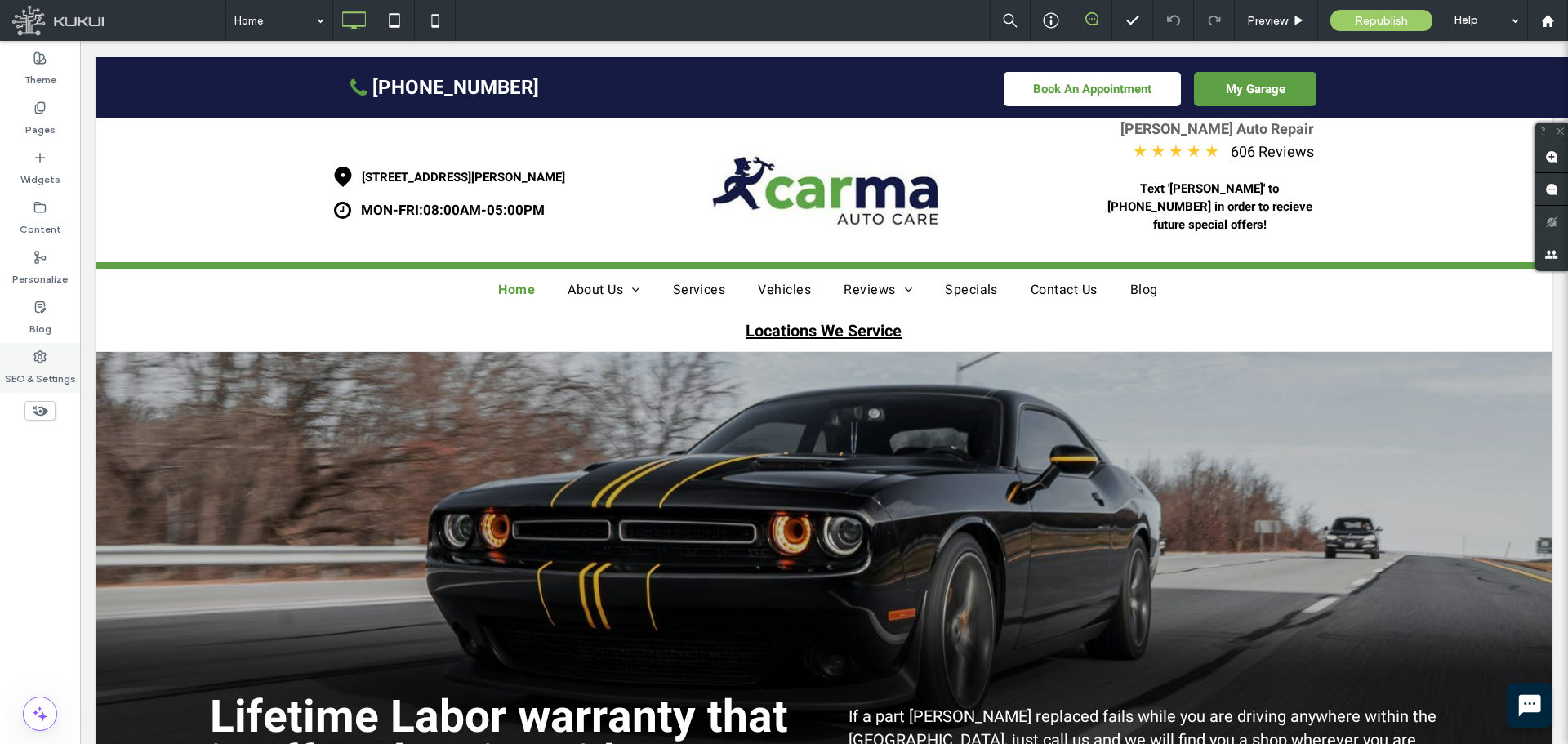
click at [47, 347] on div "SEO & Settings" at bounding box center [39, 368] width 80 height 50
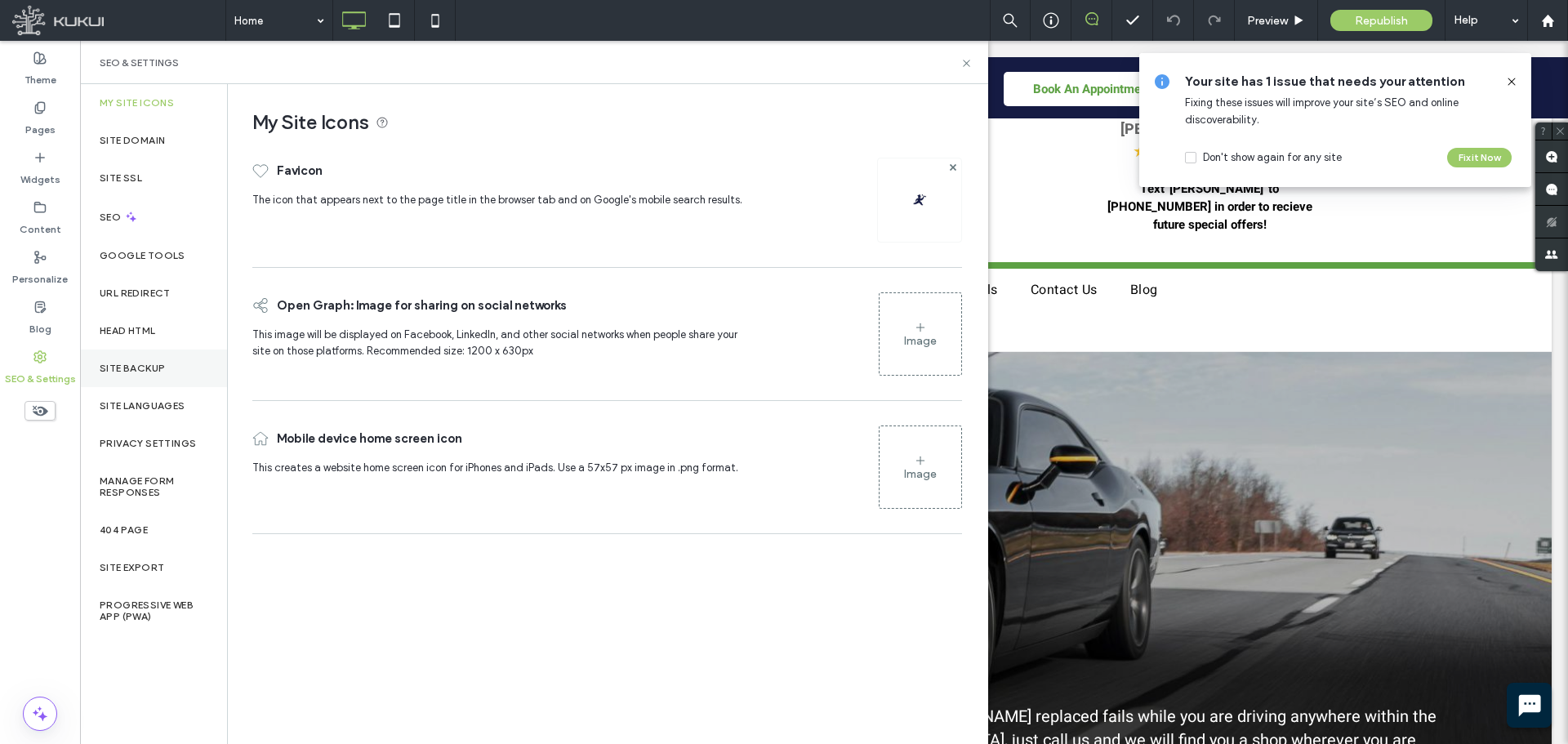
click at [140, 364] on label "Site Backup" at bounding box center [132, 368] width 65 height 11
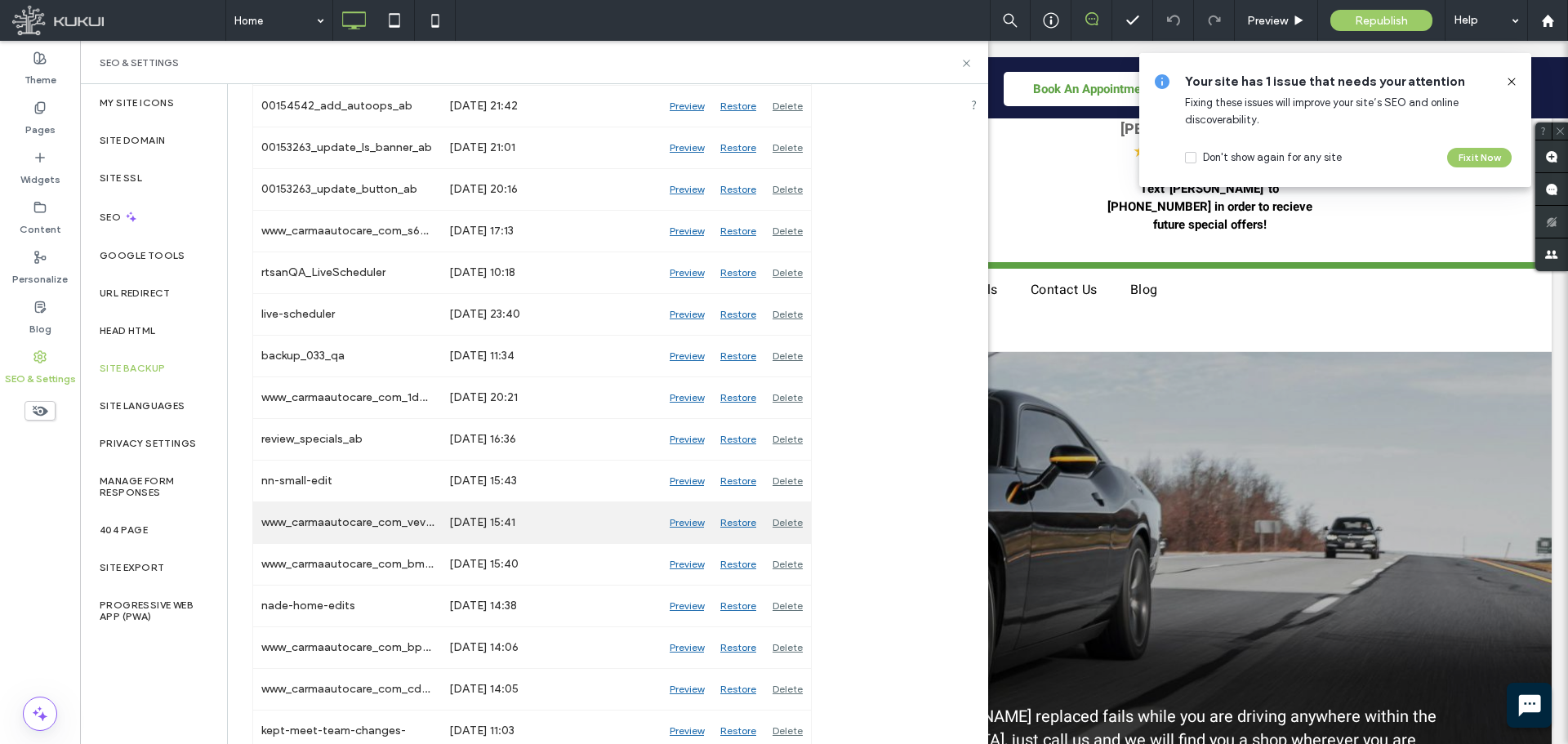
scroll to position [3866, 0]
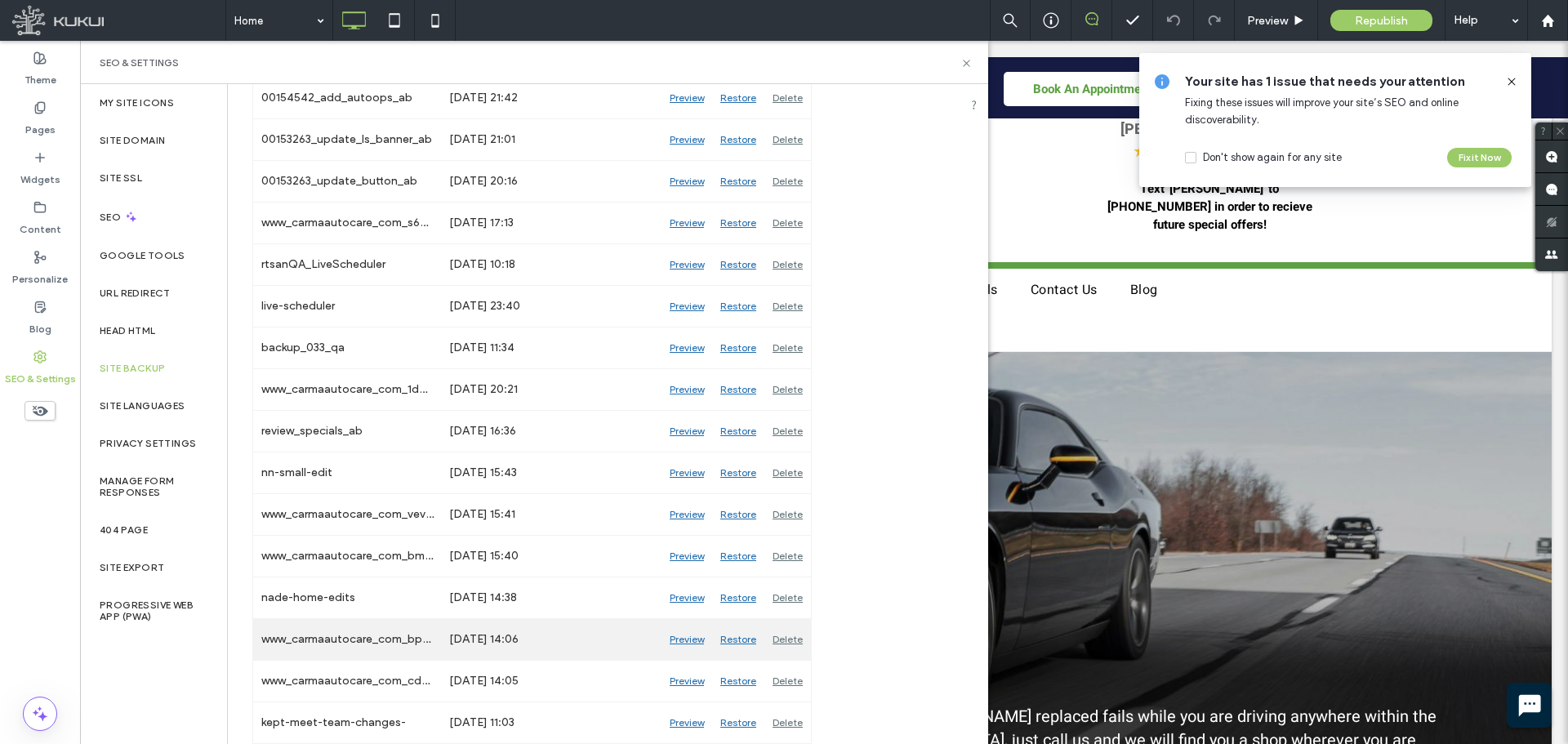
click at [680, 640] on div "Preview" at bounding box center [687, 640] width 51 height 41
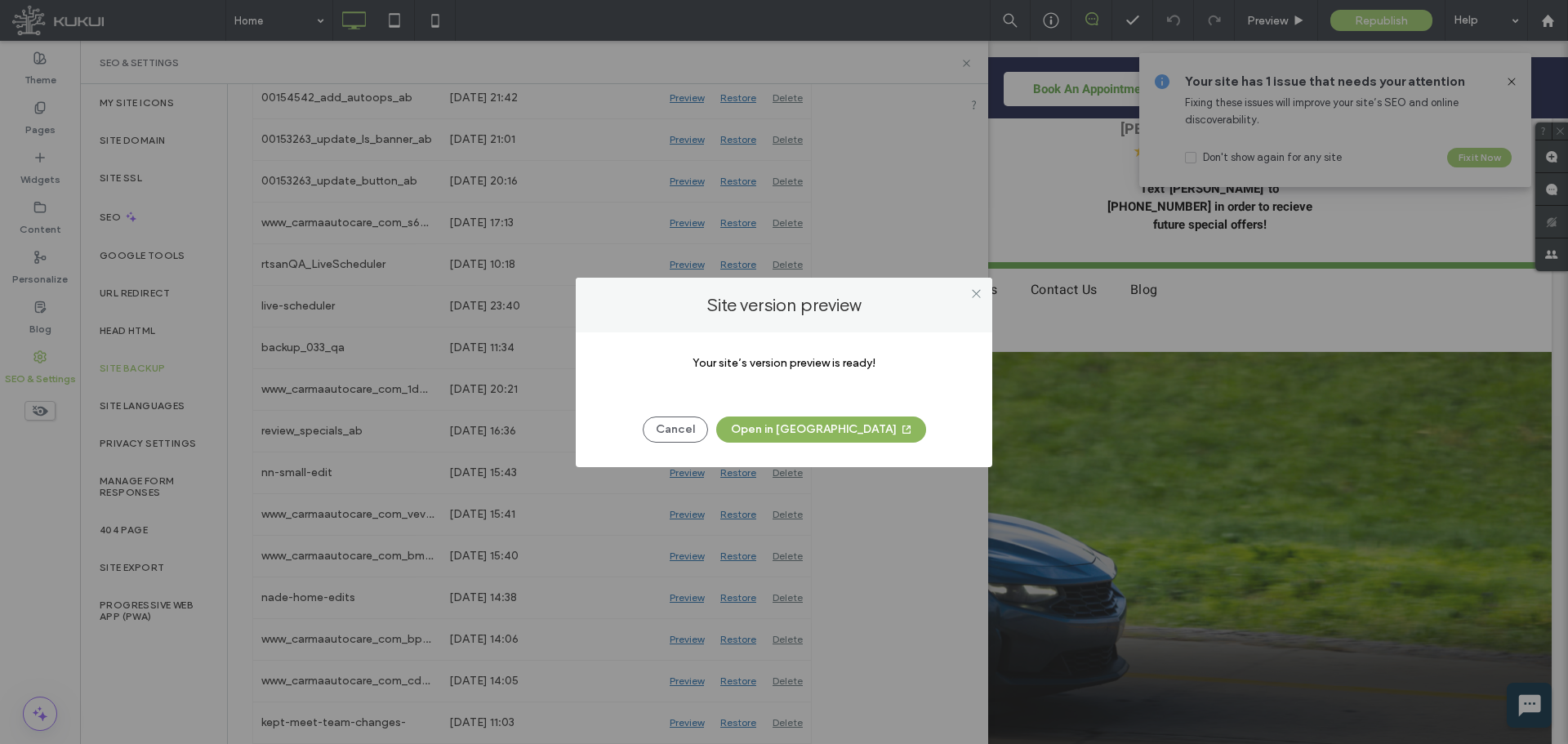
click at [834, 433] on button "Open in [GEOGRAPHIC_DATA]" at bounding box center [820, 430] width 210 height 26
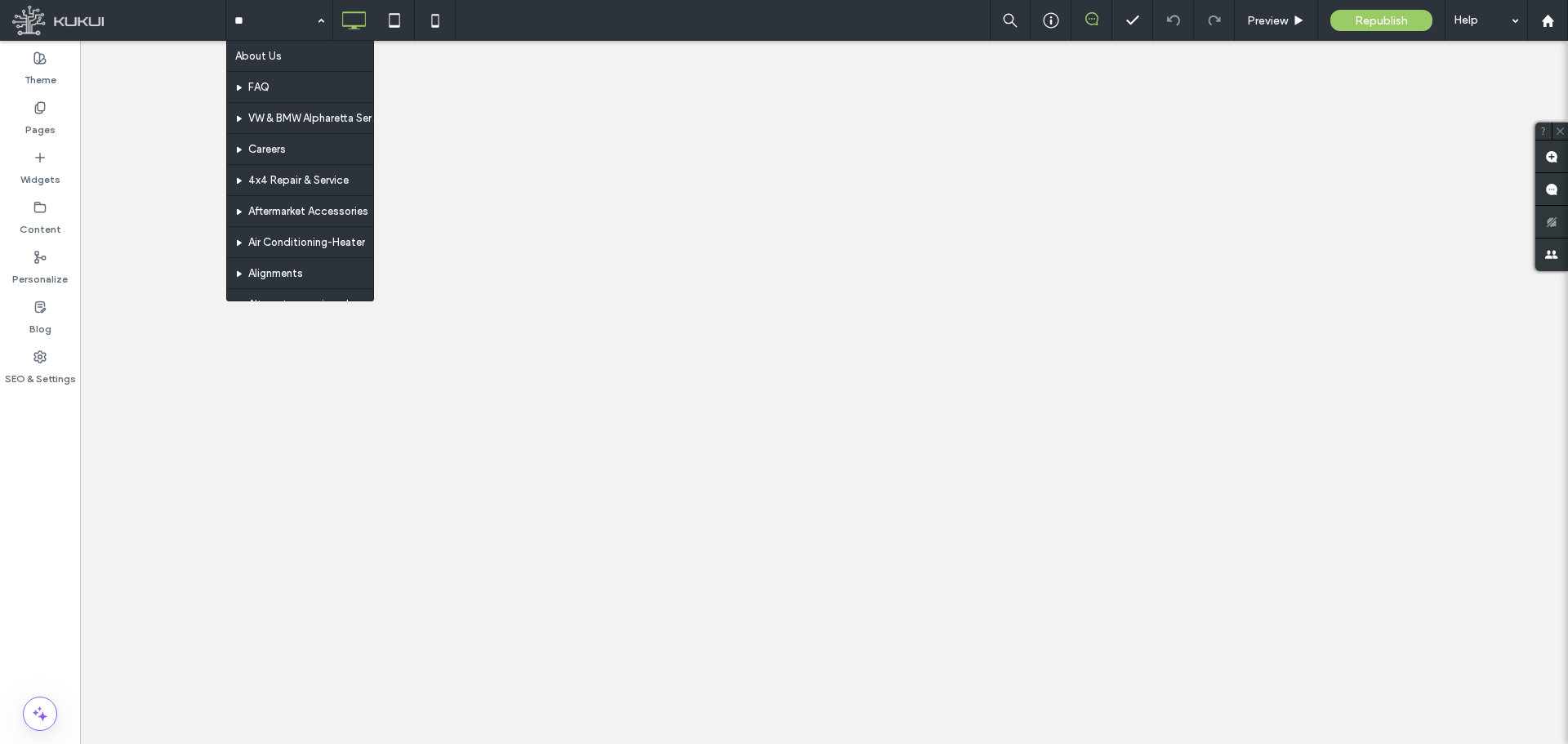
type input "***"
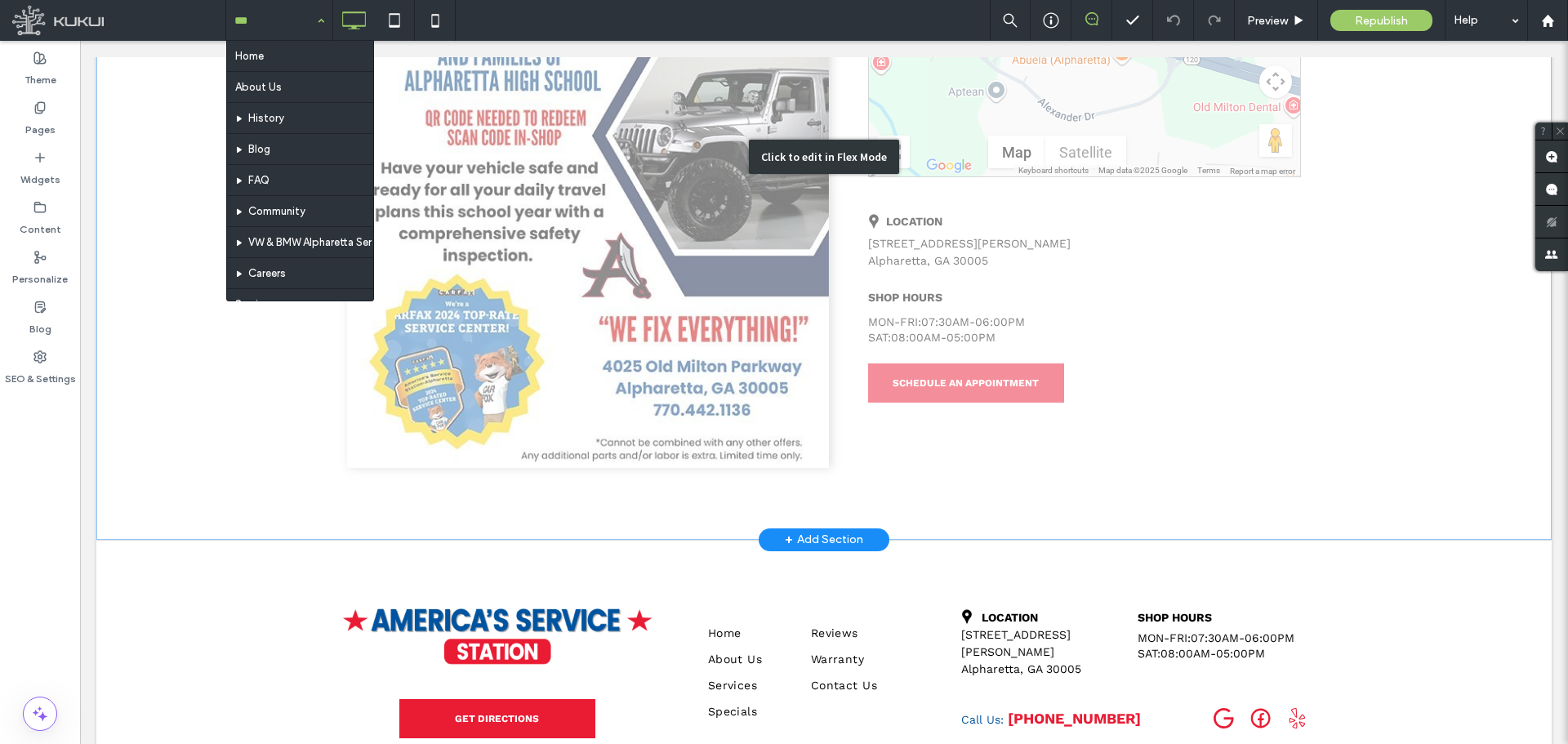
click at [175, 186] on div "Click to edit in Flex Mode" at bounding box center [824, 156] width 1456 height 766
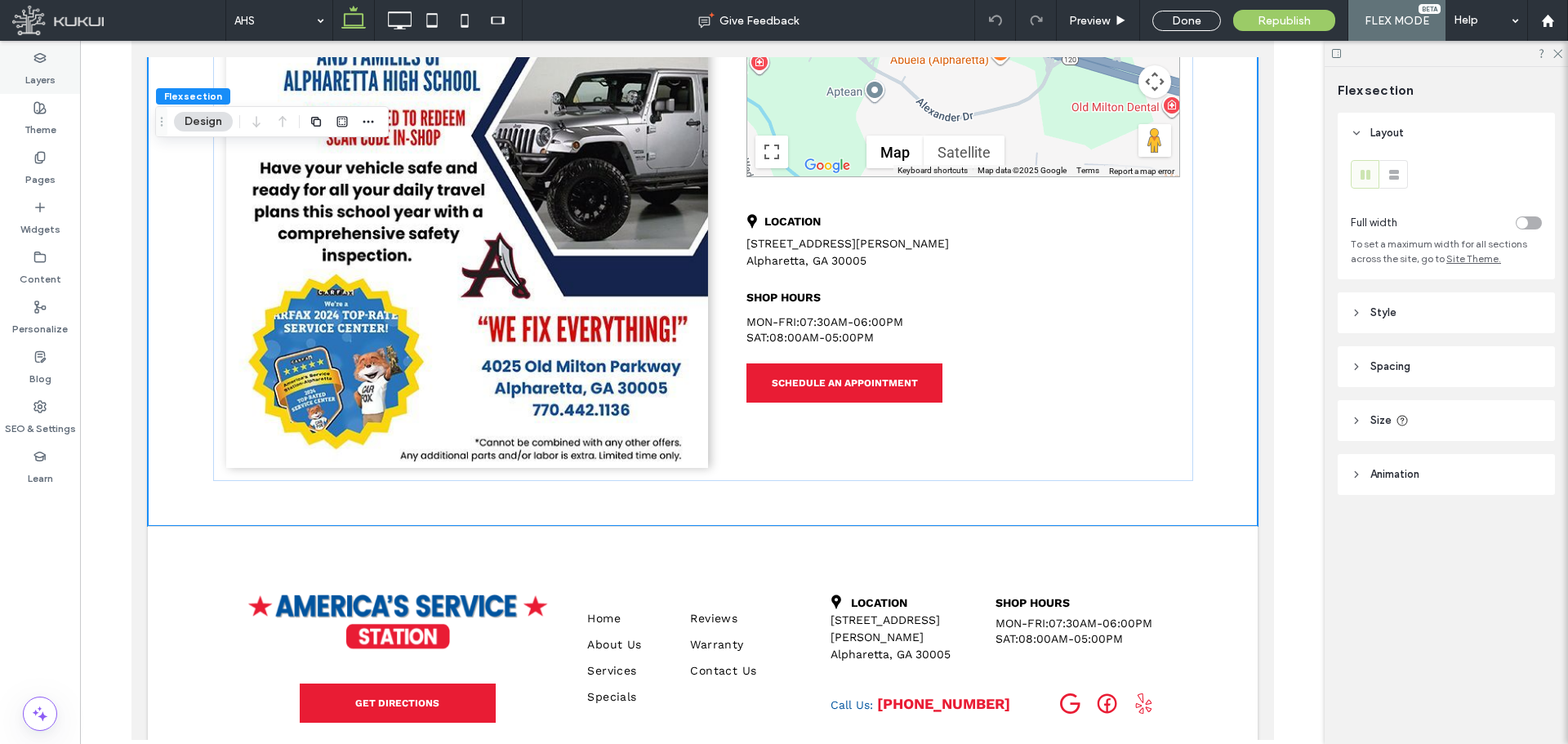
click at [35, 77] on label "Layers" at bounding box center [40, 76] width 30 height 23
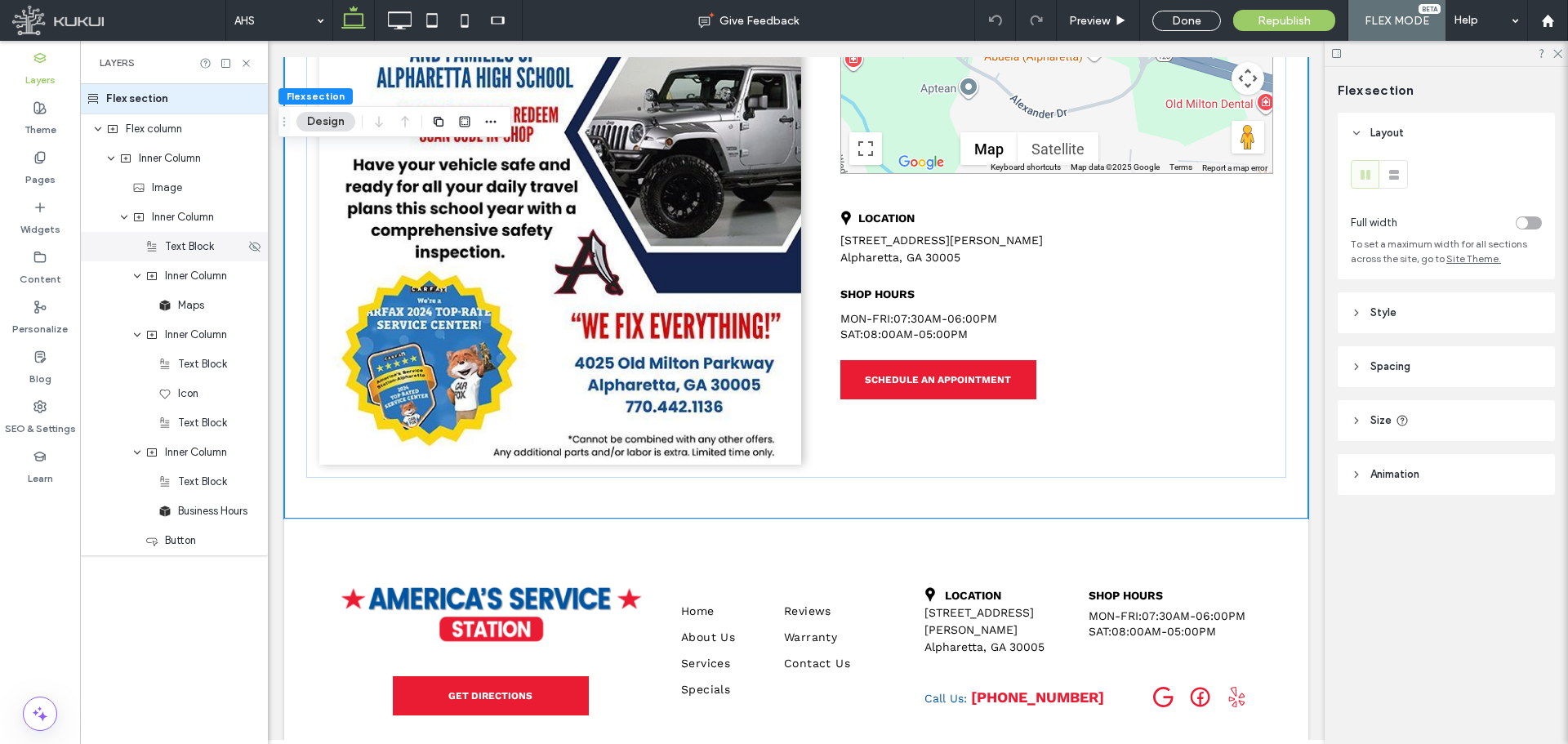
scroll to position [473, 0]
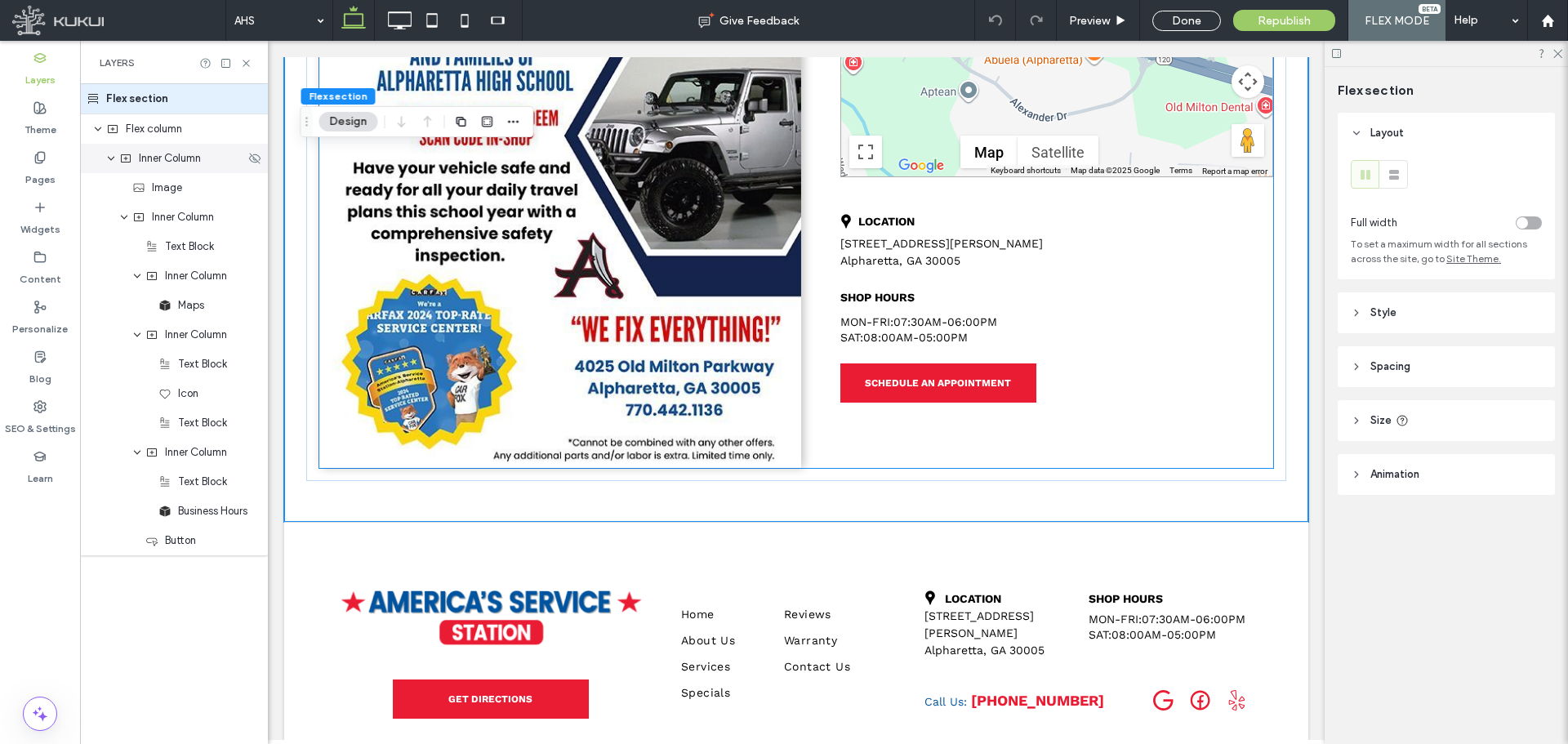
click at [111, 161] on icon "expand Inner Column" at bounding box center [111, 158] width 10 height 13
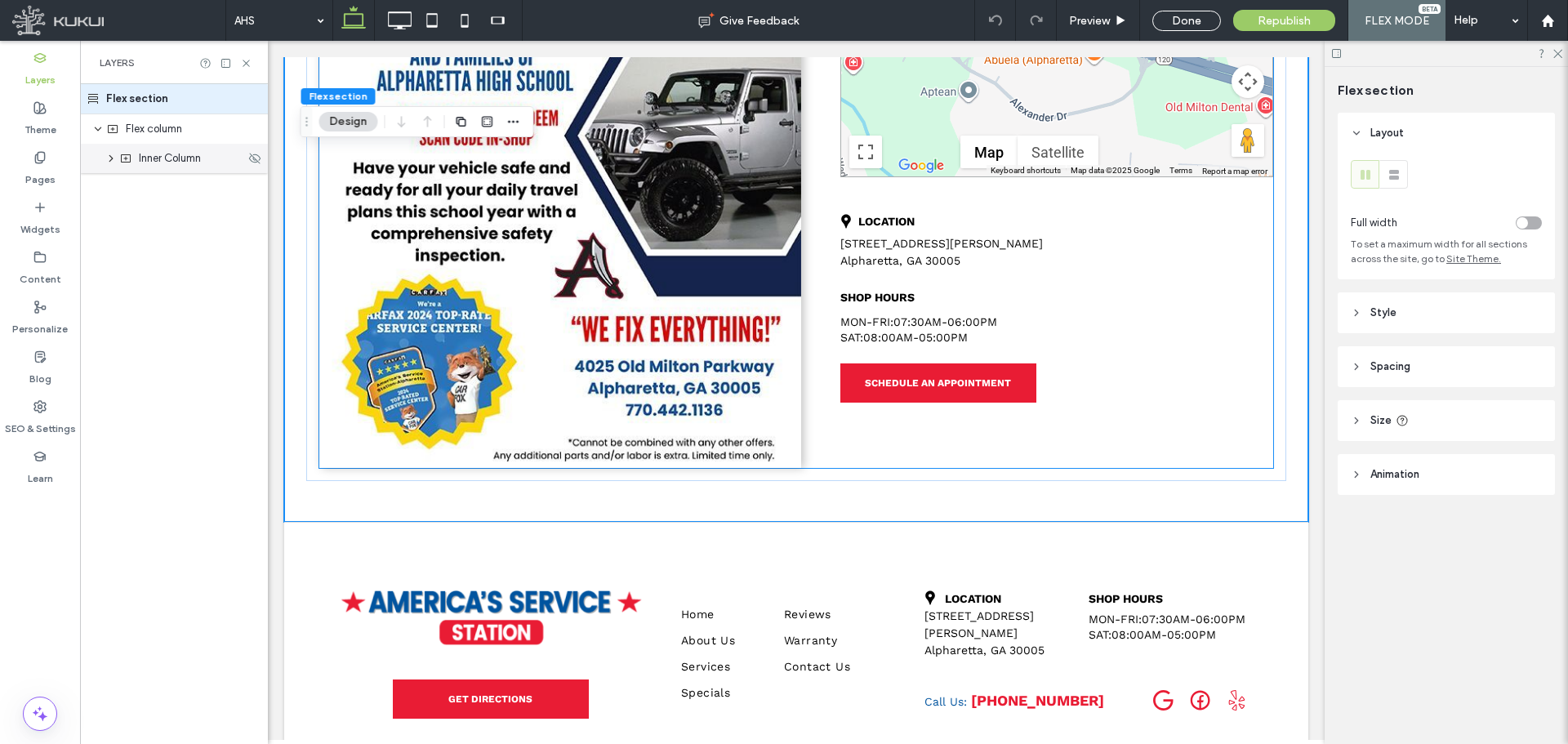
click at [190, 164] on span "Inner Column" at bounding box center [169, 158] width 62 height 17
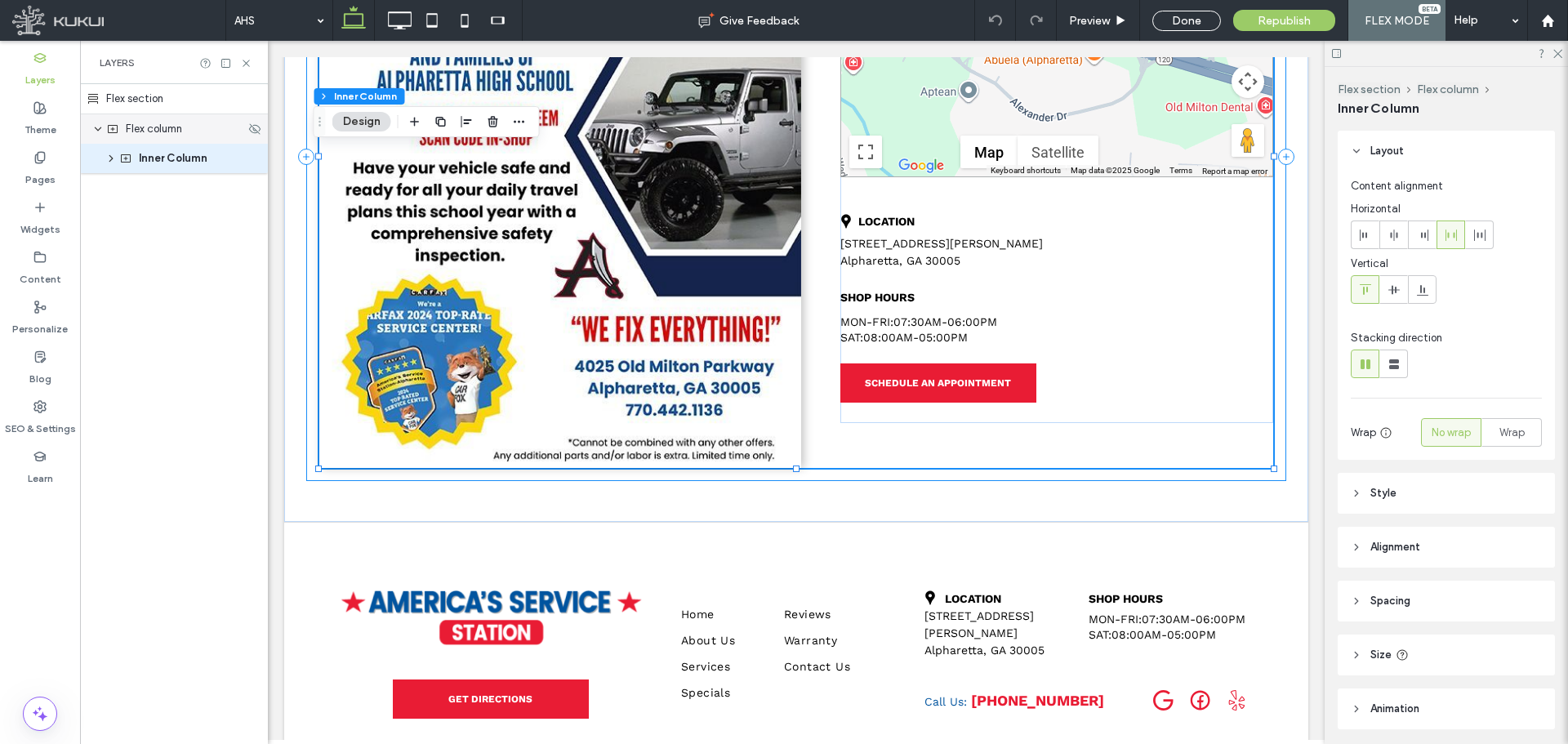
click at [183, 134] on span "Flex column" at bounding box center [154, 129] width 56 height 17
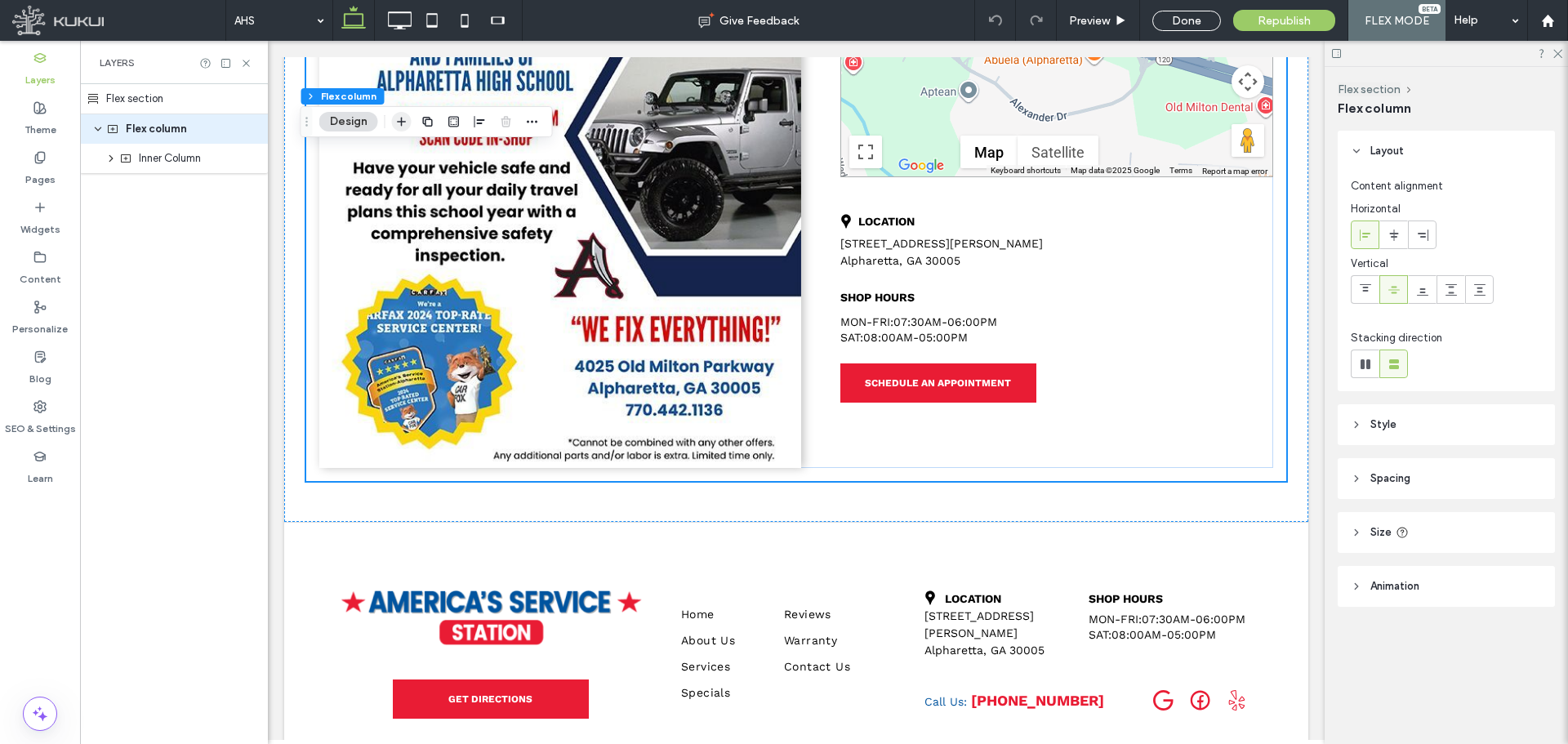
click at [399, 119] on icon "button" at bounding box center [402, 121] width 13 height 13
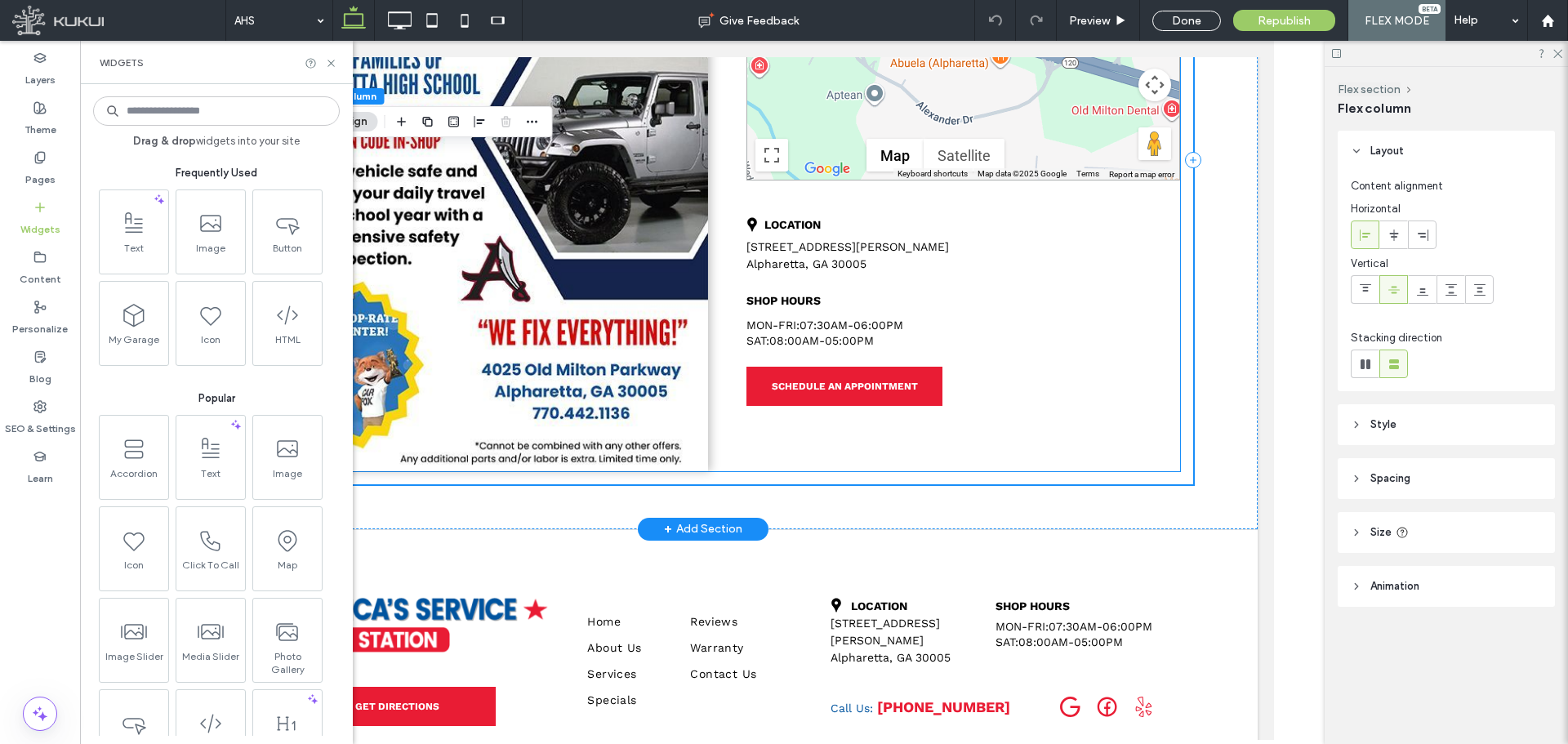
scroll to position [476, 0]
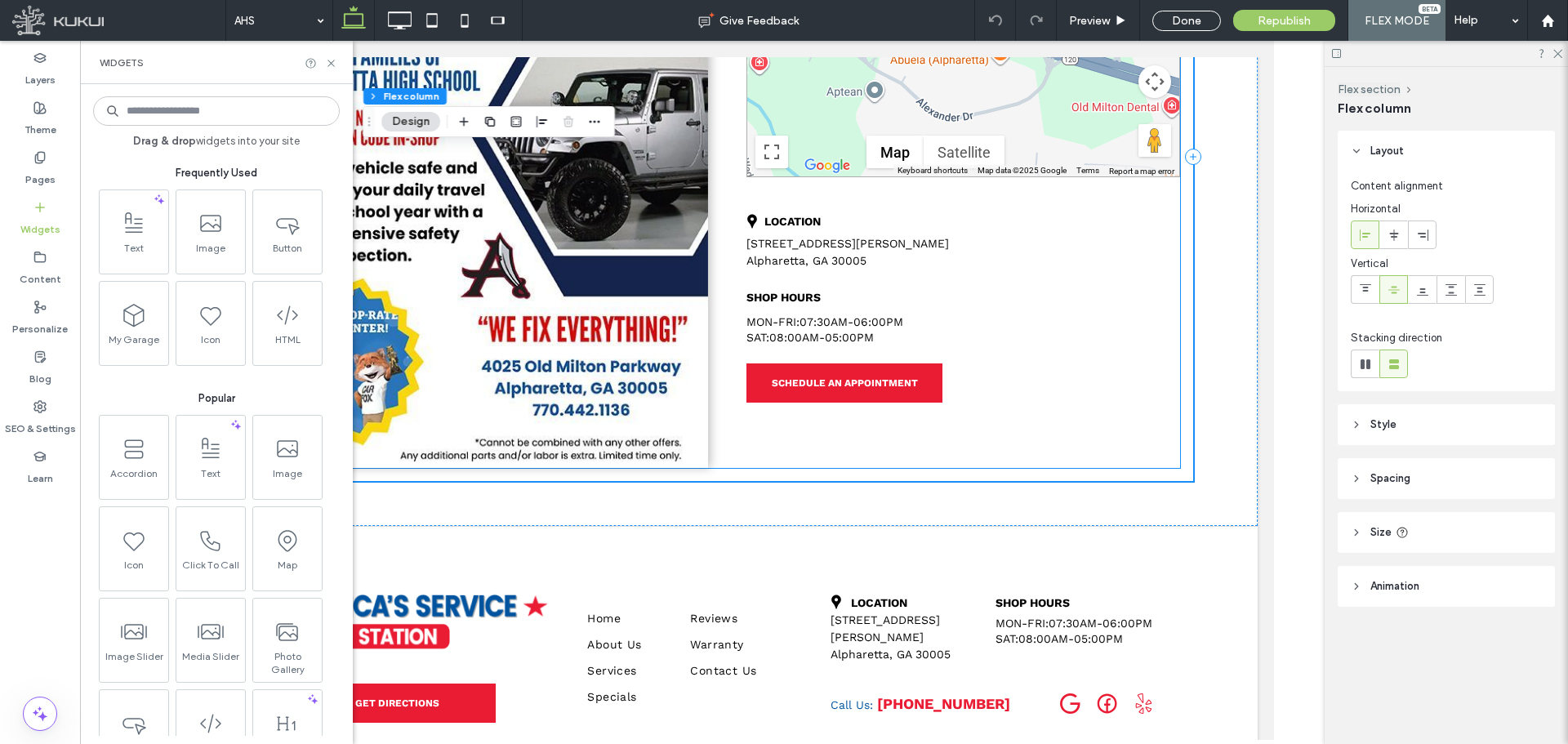
click at [191, 117] on input at bounding box center [216, 111] width 247 height 30
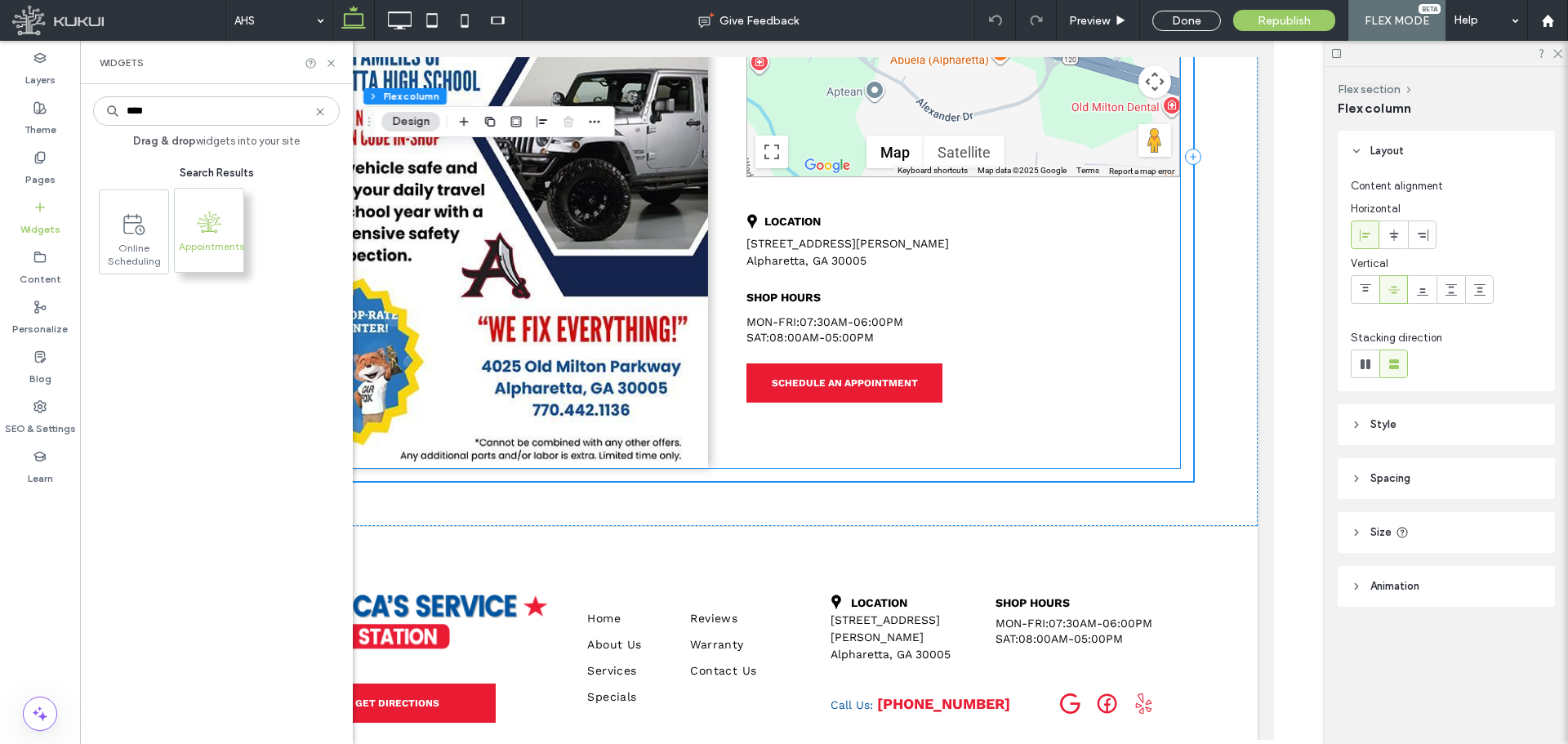
type input "****"
click at [202, 231] on icon at bounding box center [209, 221] width 24 height 22
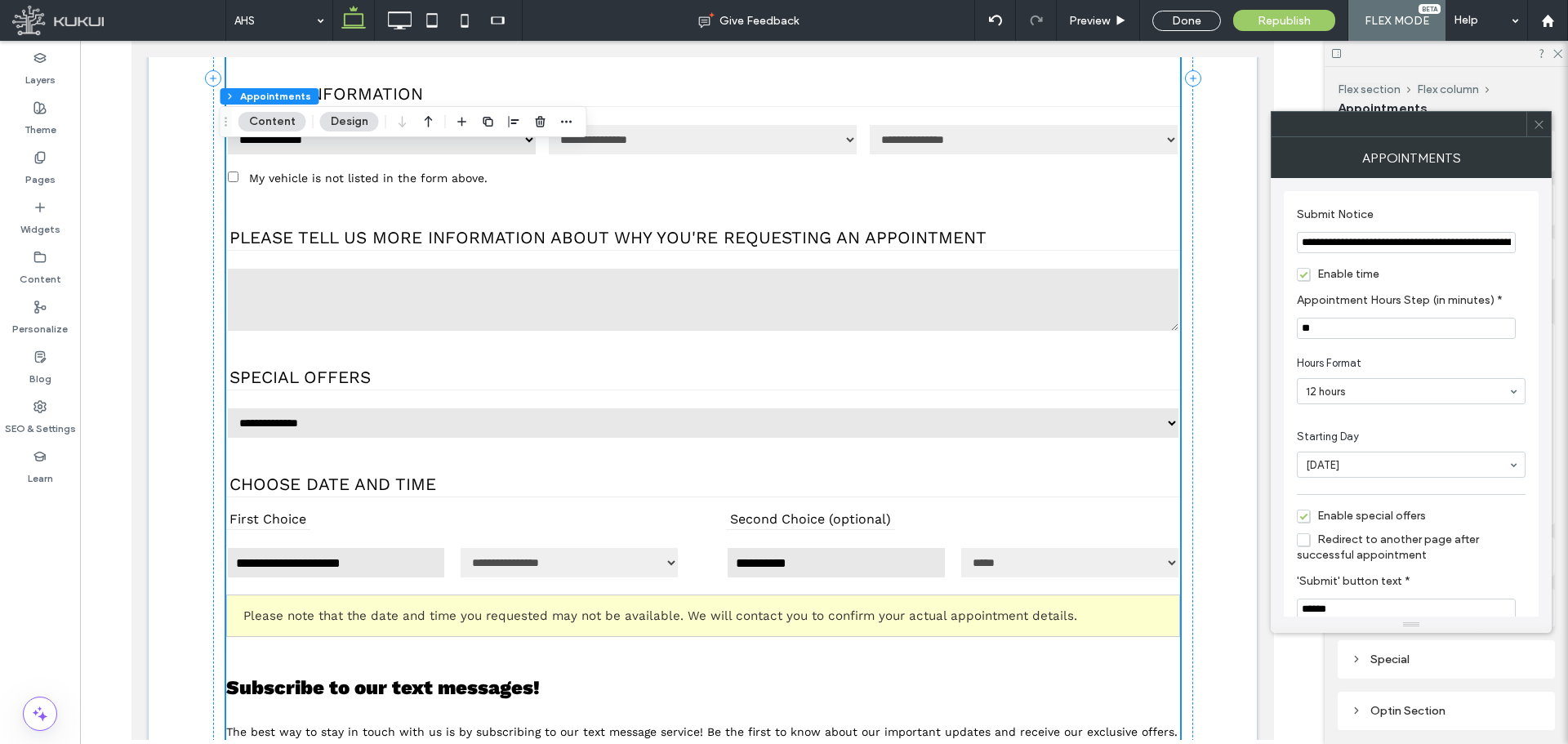
scroll to position [1048, 0]
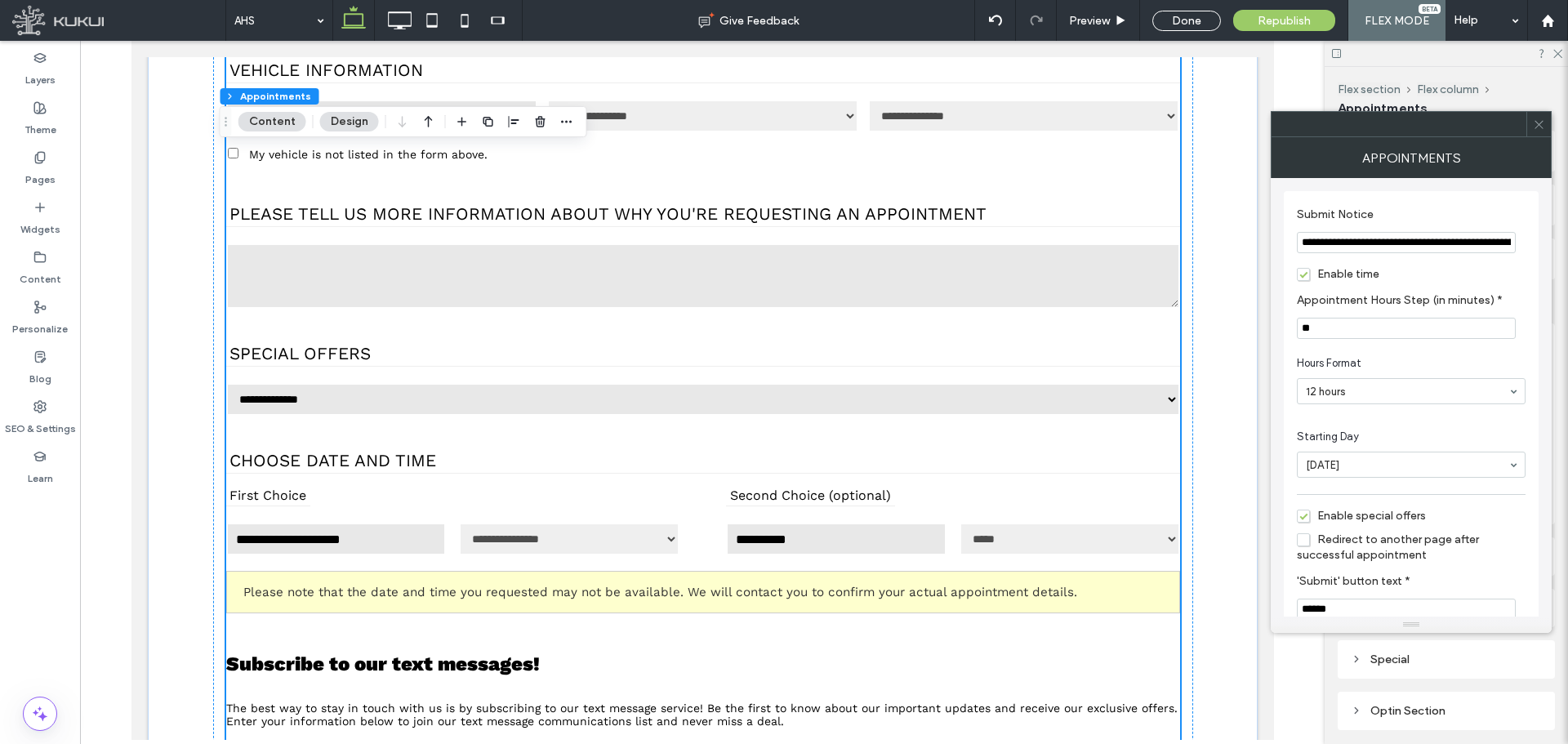
click at [1544, 124] on icon at bounding box center [1539, 125] width 12 height 12
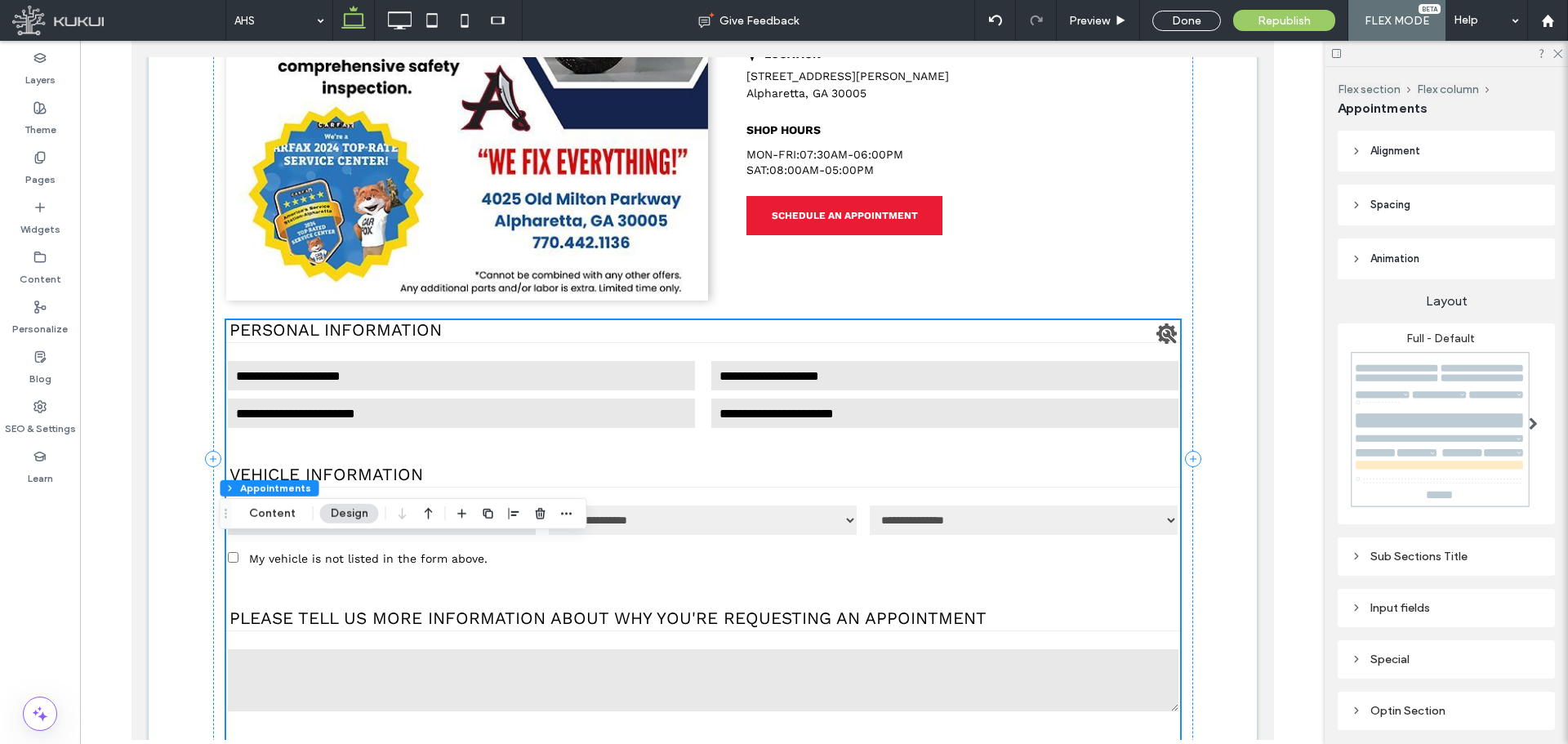
scroll to position [654, 0]
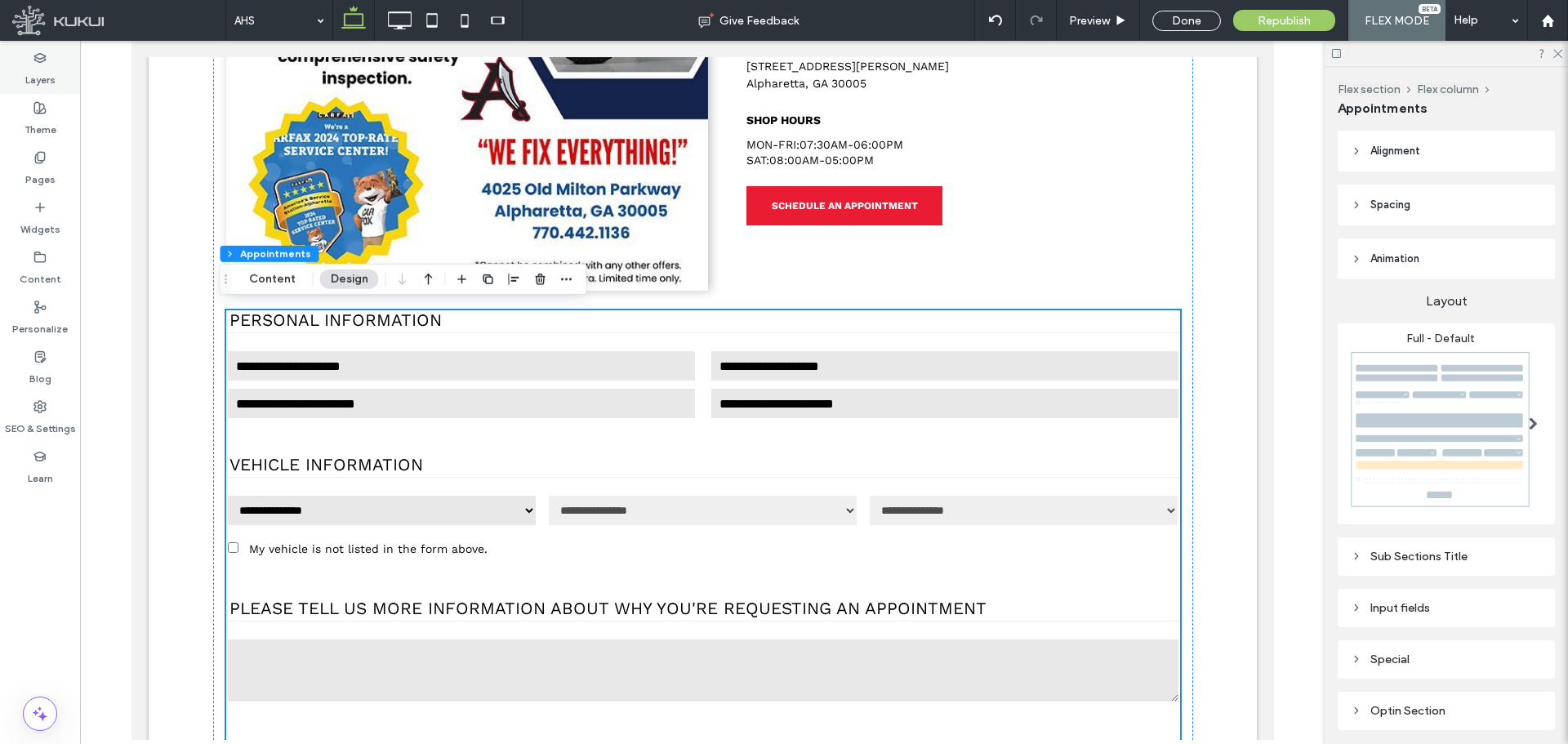
click at [48, 65] on label "Layers" at bounding box center [40, 76] width 30 height 23
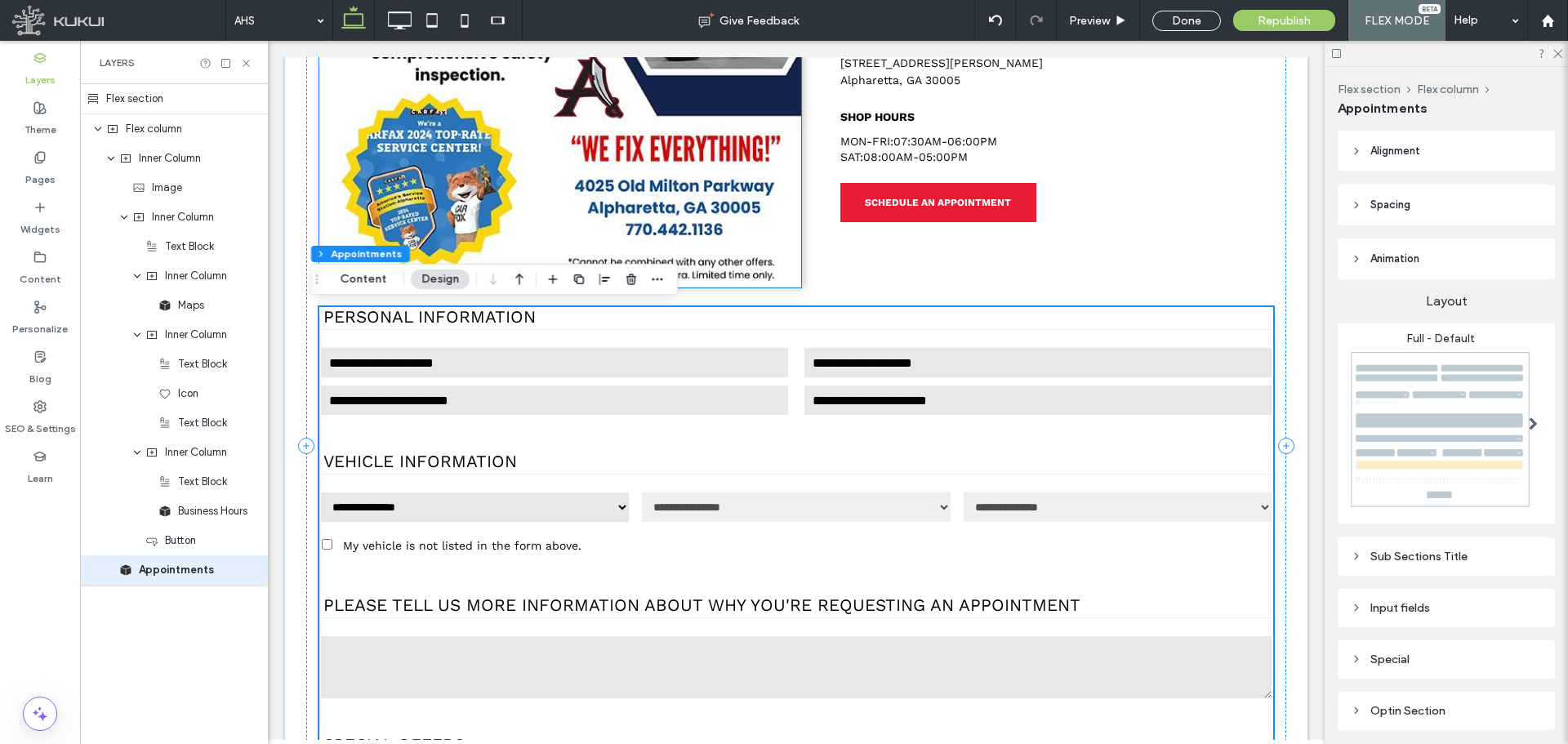
scroll to position [650, 0]
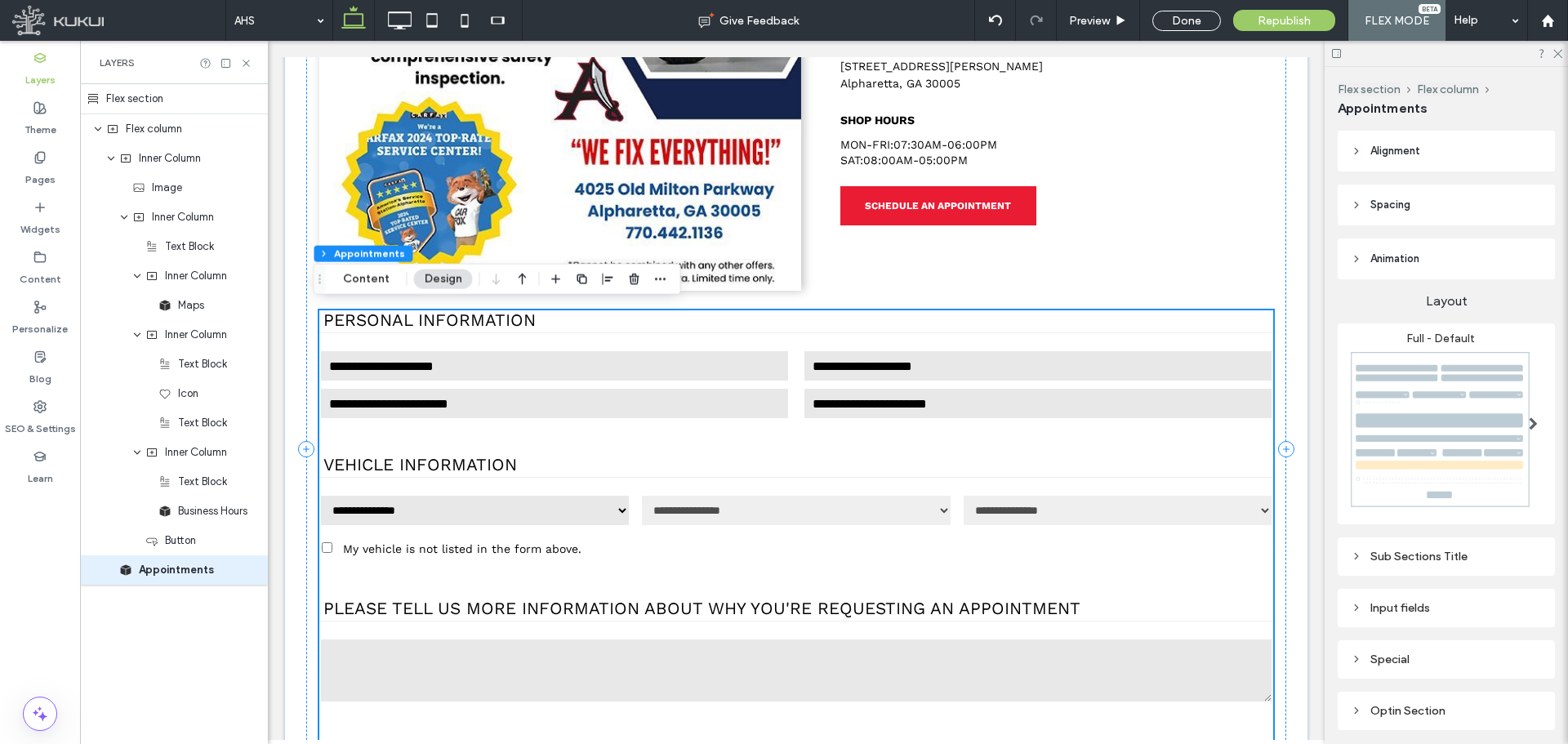
click at [1435, 208] on header "Spacing" at bounding box center [1447, 204] width 218 height 41
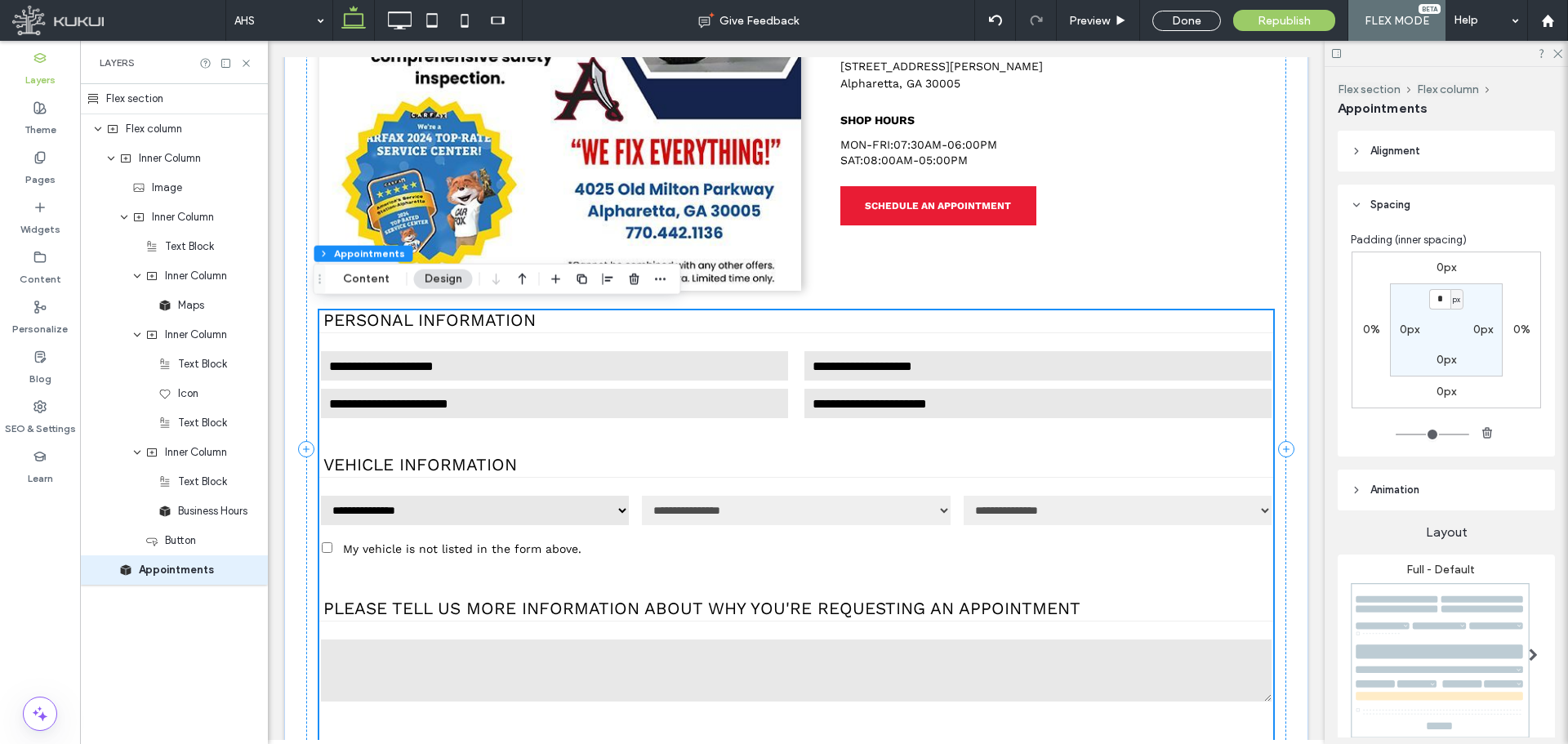
click at [1436, 271] on label "0px" at bounding box center [1446, 268] width 19 height 14
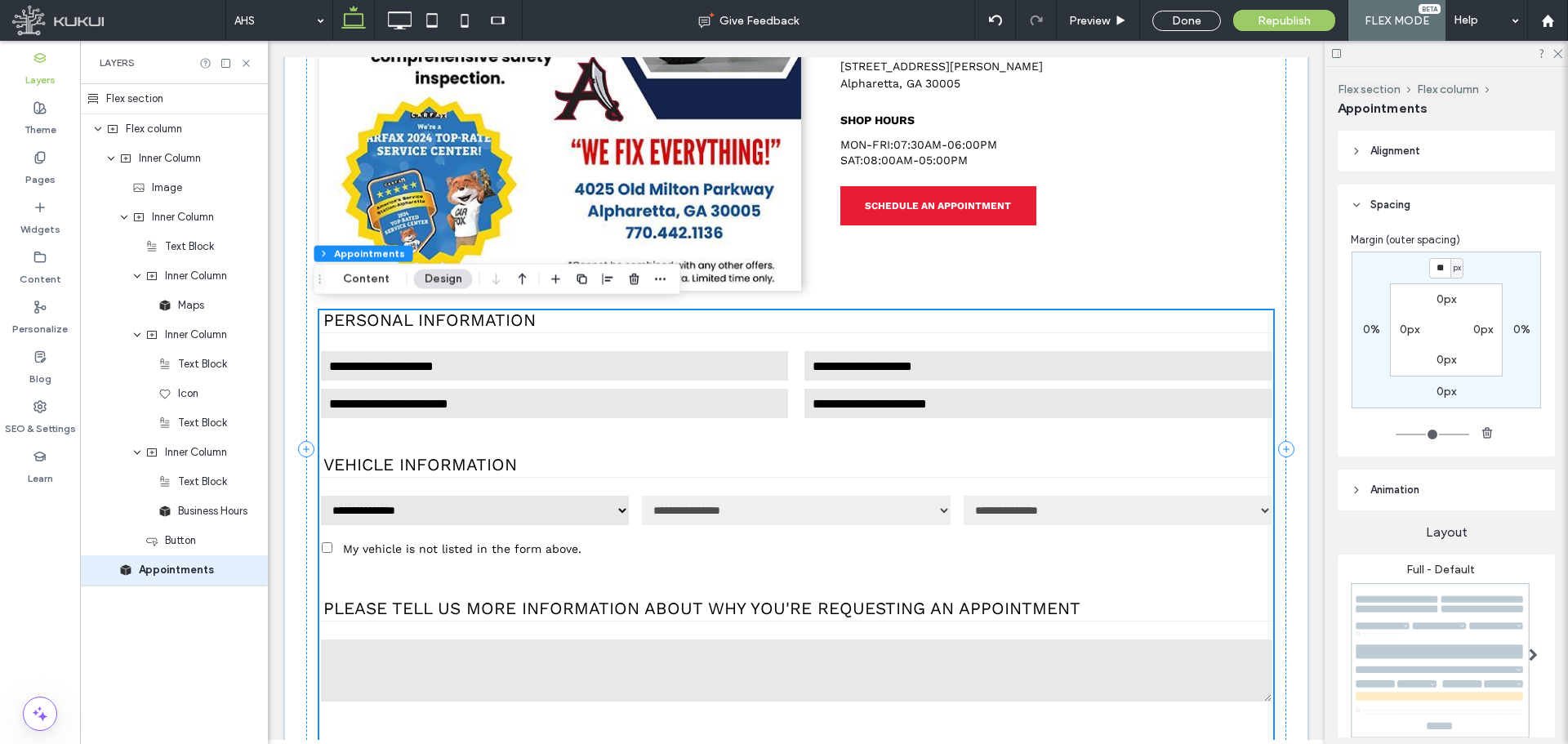
type input "**"
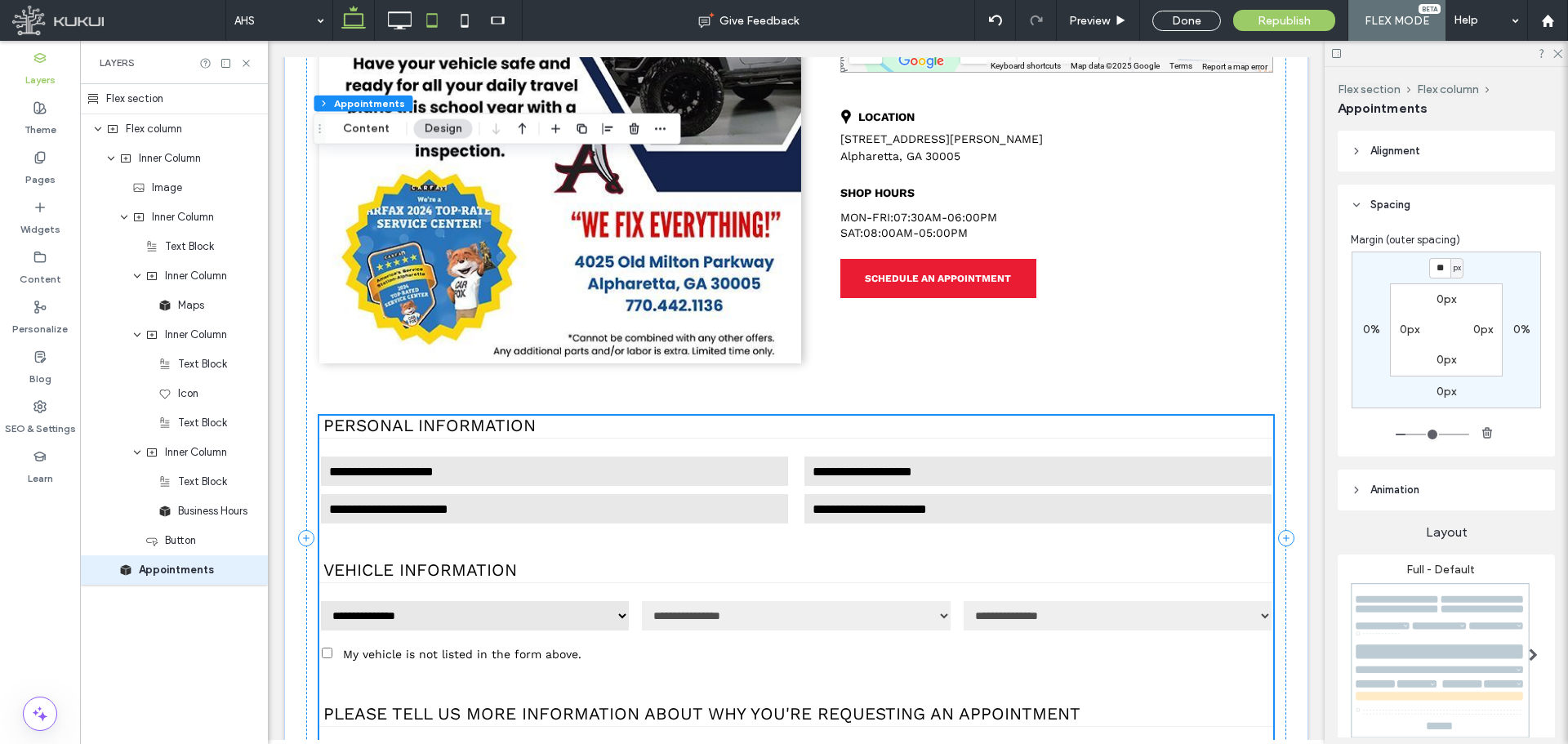
scroll to position [527, 0]
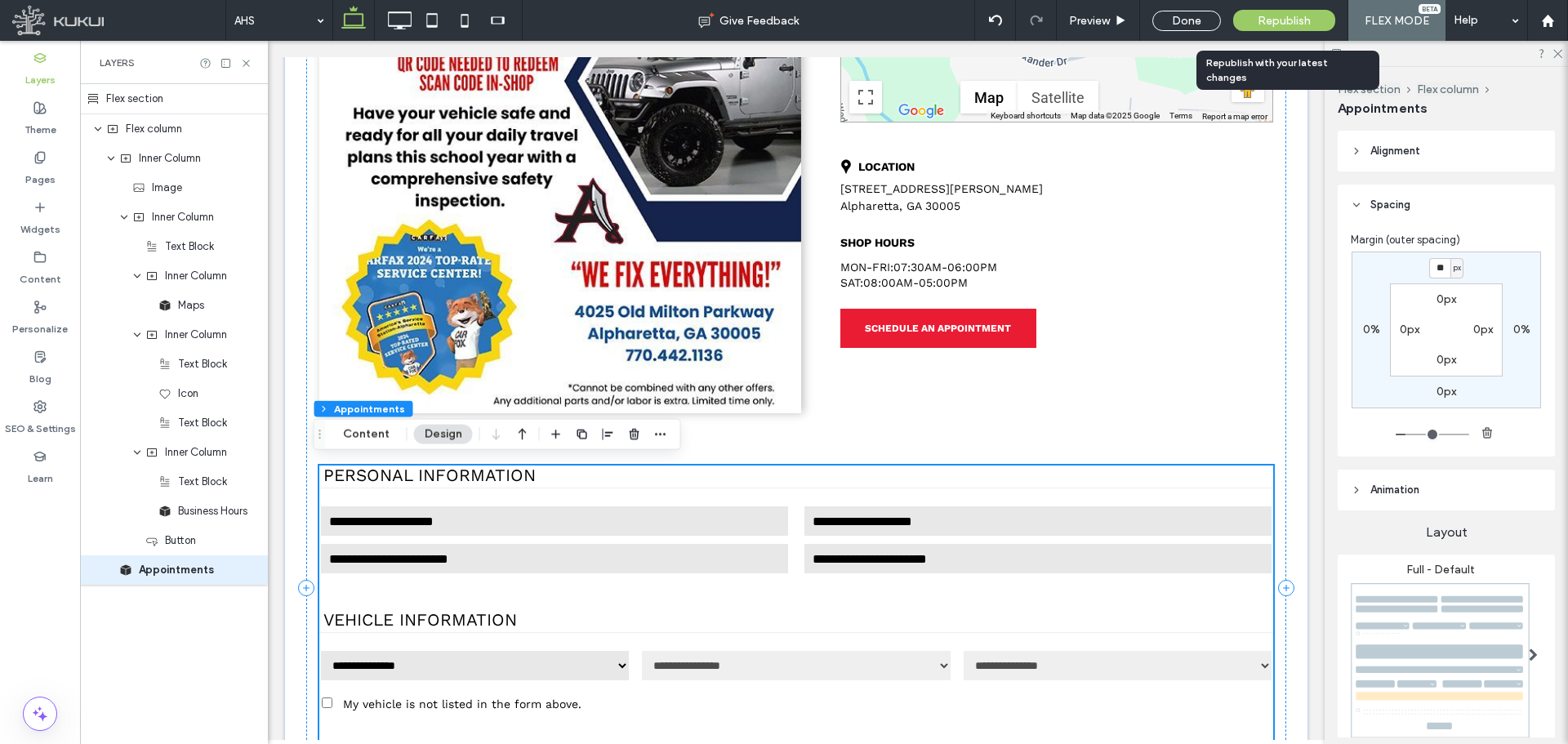
click at [1264, 18] on span "Republish" at bounding box center [1285, 21] width 54 height 14
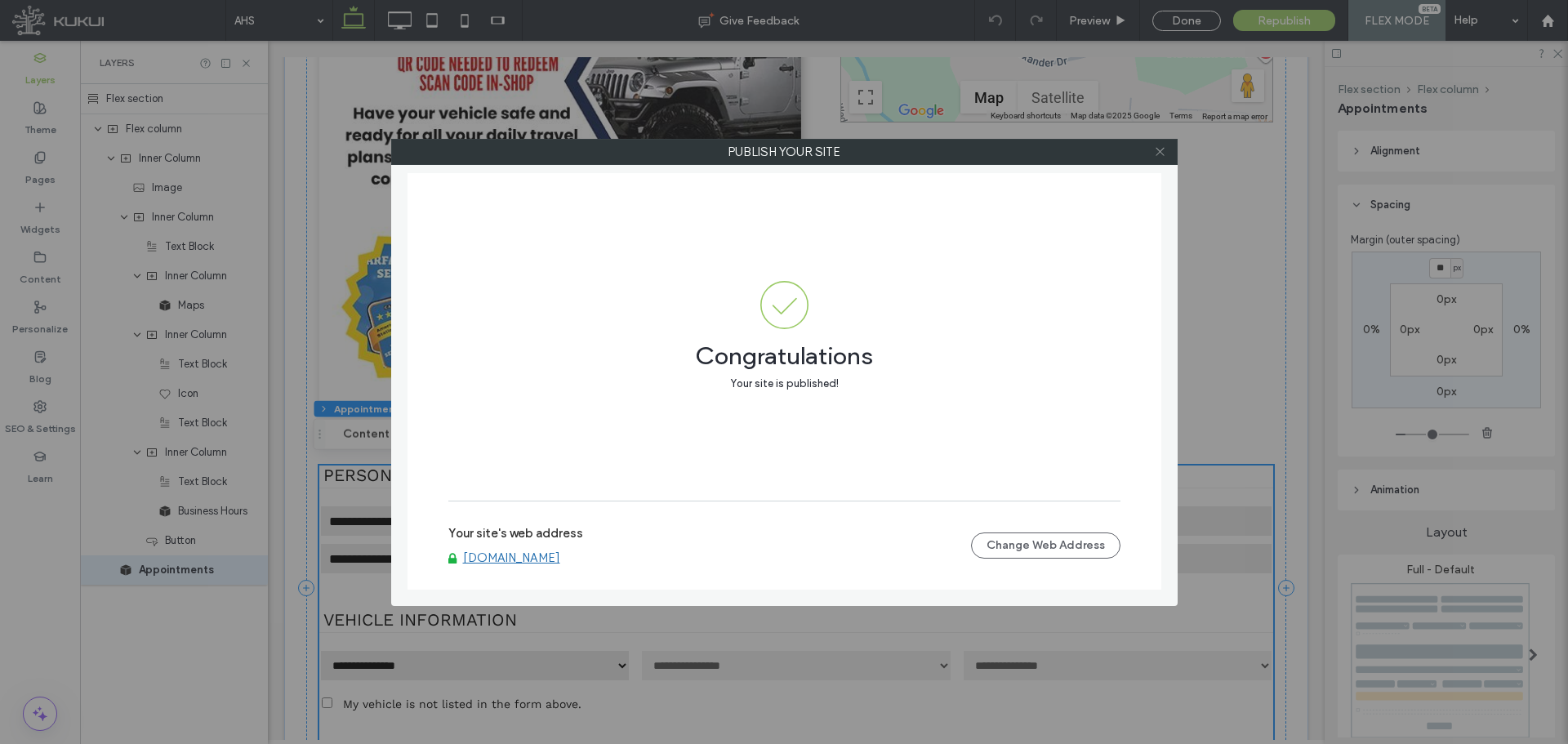
click at [1159, 146] on icon at bounding box center [1160, 152] width 12 height 12
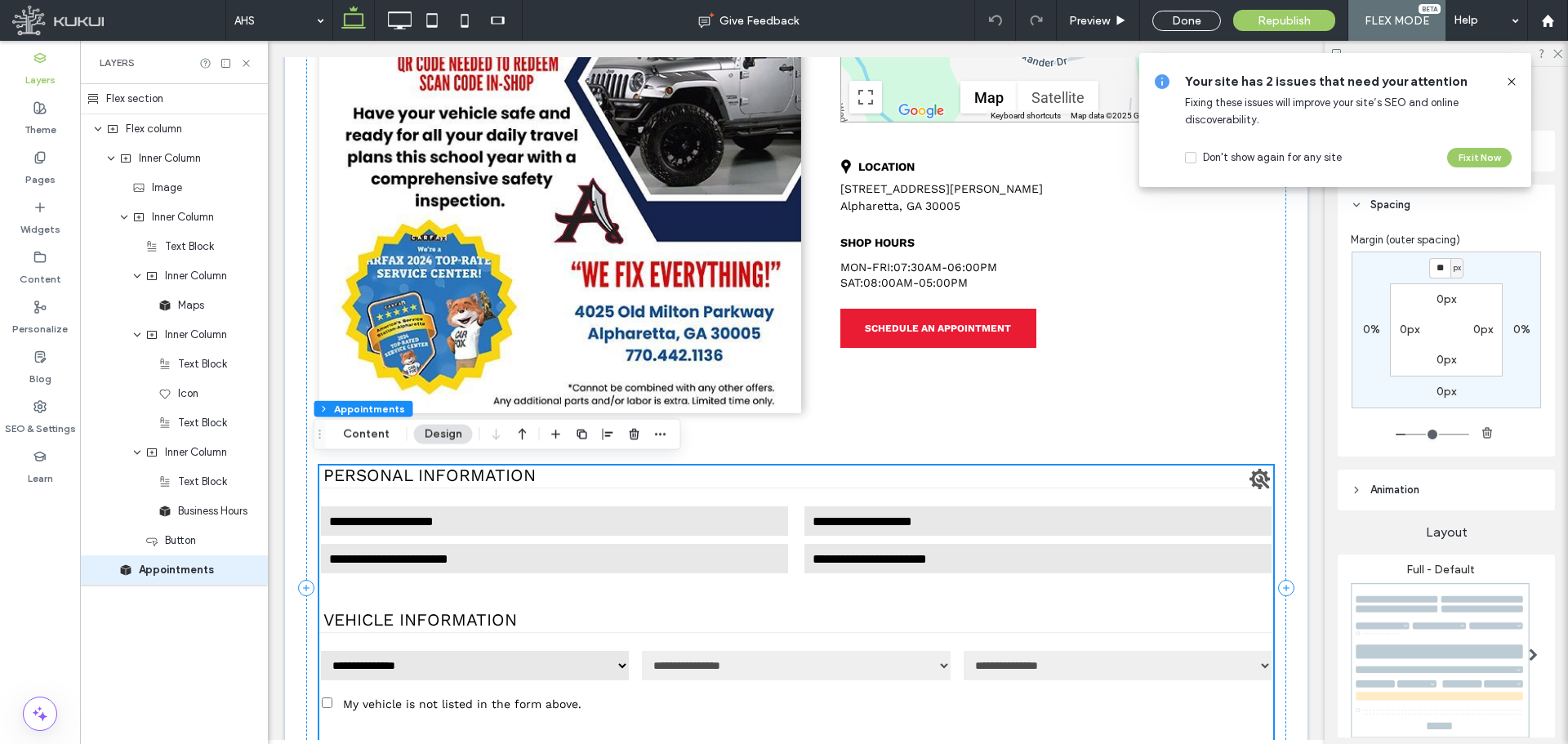
click at [650, 505] on input "First name" at bounding box center [555, 520] width 470 height 32
click at [633, 439] on use "button" at bounding box center [634, 434] width 10 height 11
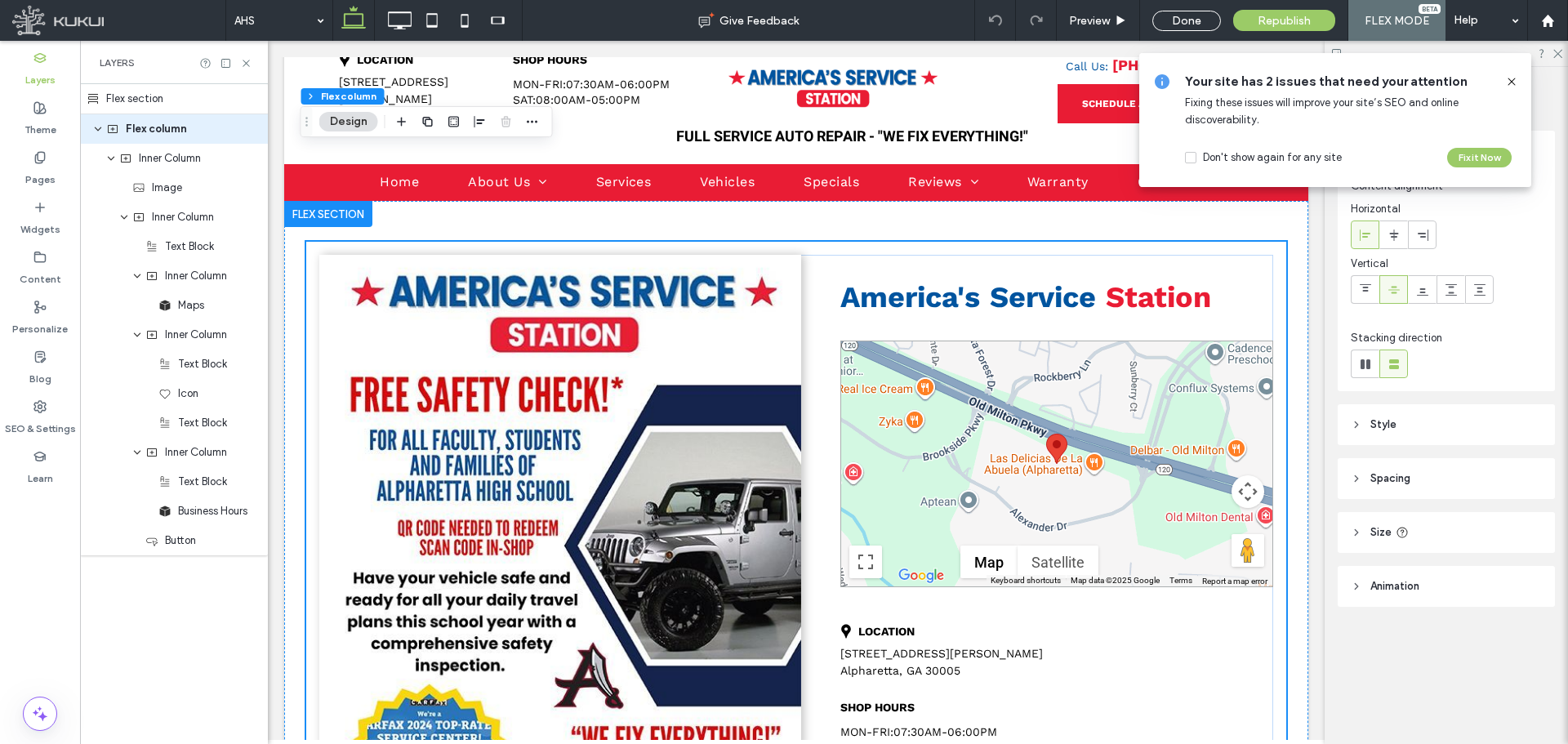
scroll to position [38, 0]
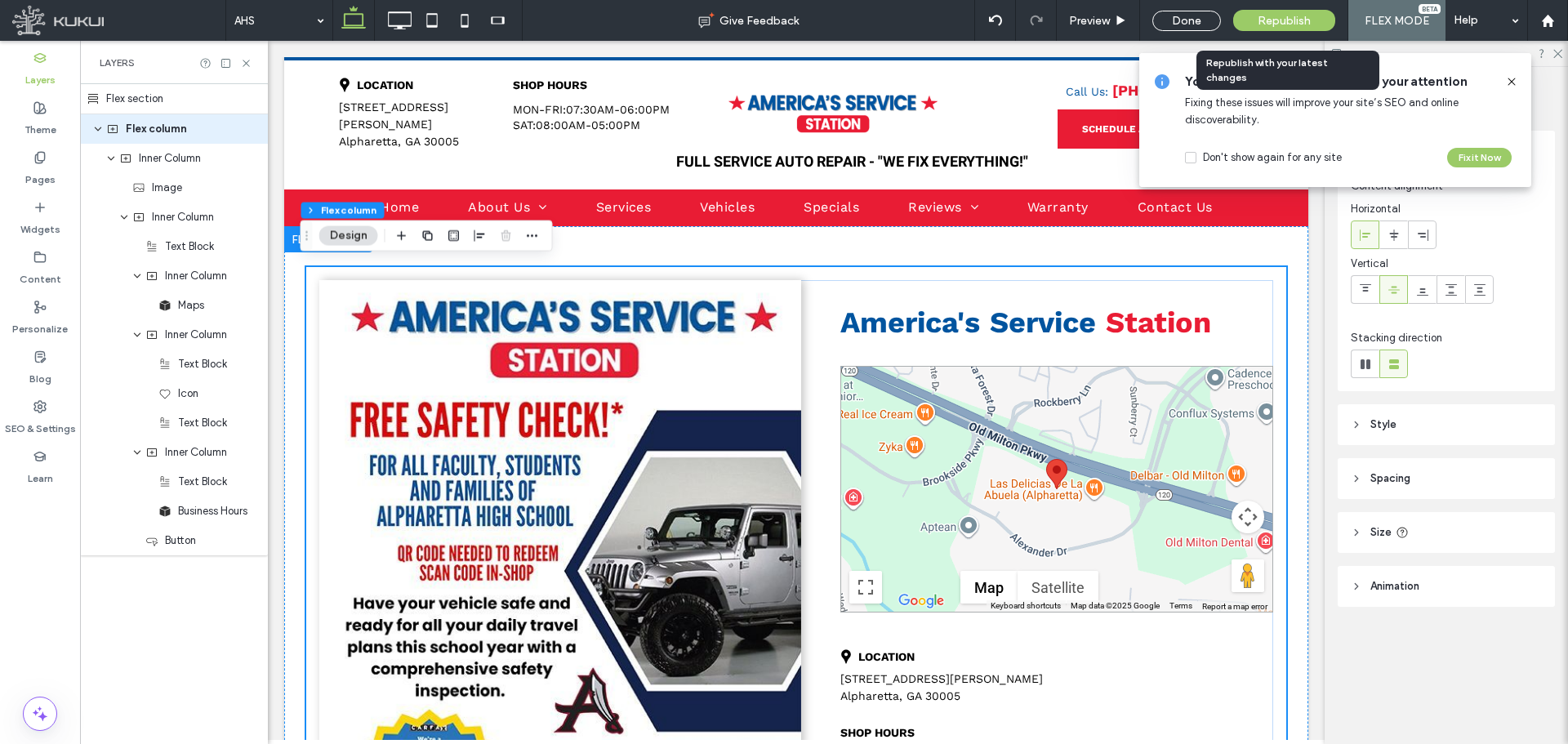
click at [1253, 21] on div "Republish" at bounding box center [1285, 20] width 102 height 21
